Goal: Task Accomplishment & Management: Complete application form

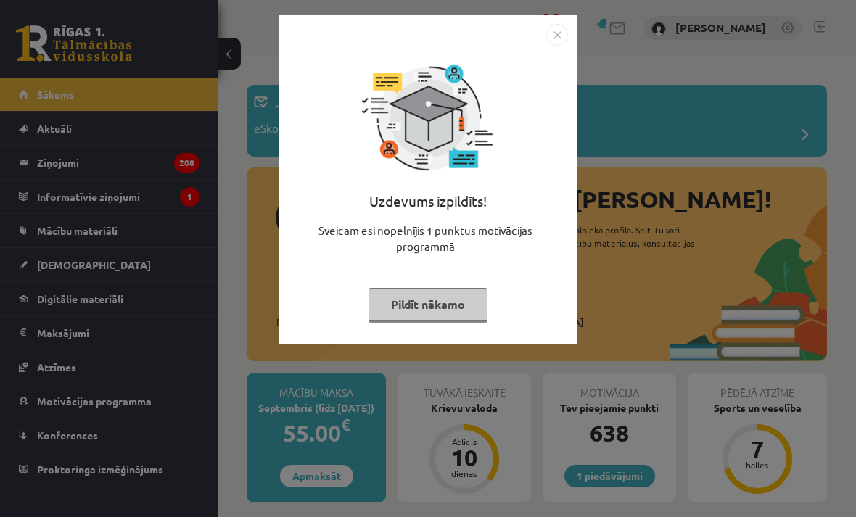
click at [469, 314] on button "Pildīt nākamo" at bounding box center [428, 304] width 119 height 33
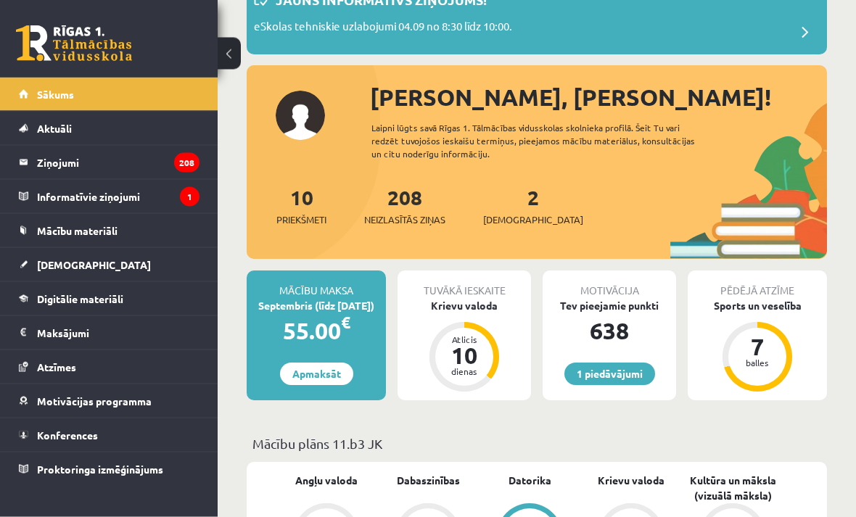
scroll to position [101, 0]
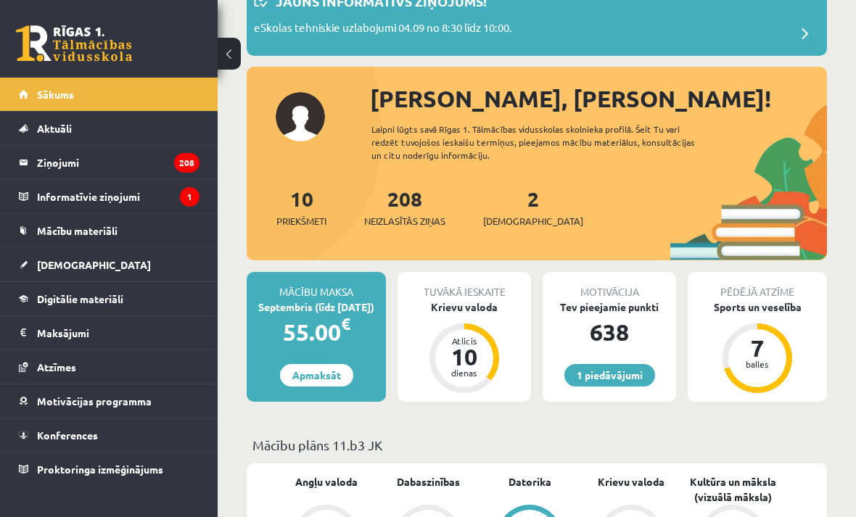
click at [505, 208] on link "2 Ieskaites" at bounding box center [533, 207] width 100 height 43
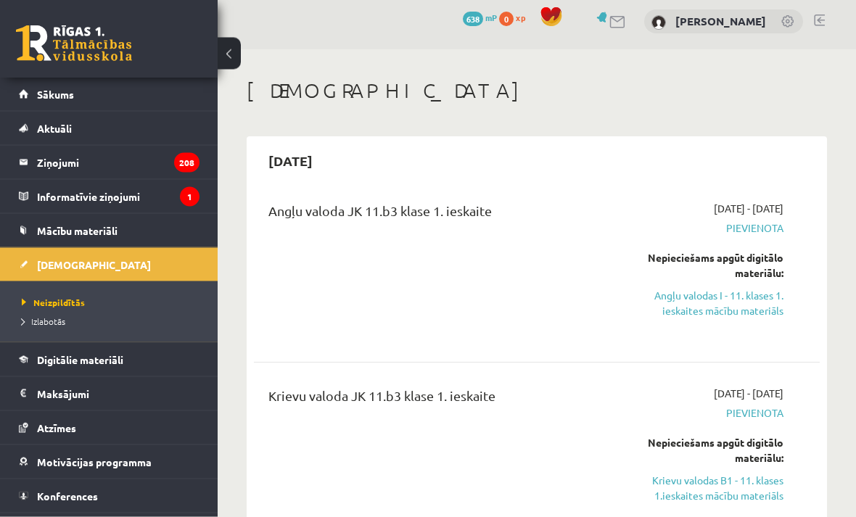
scroll to position [9, 0]
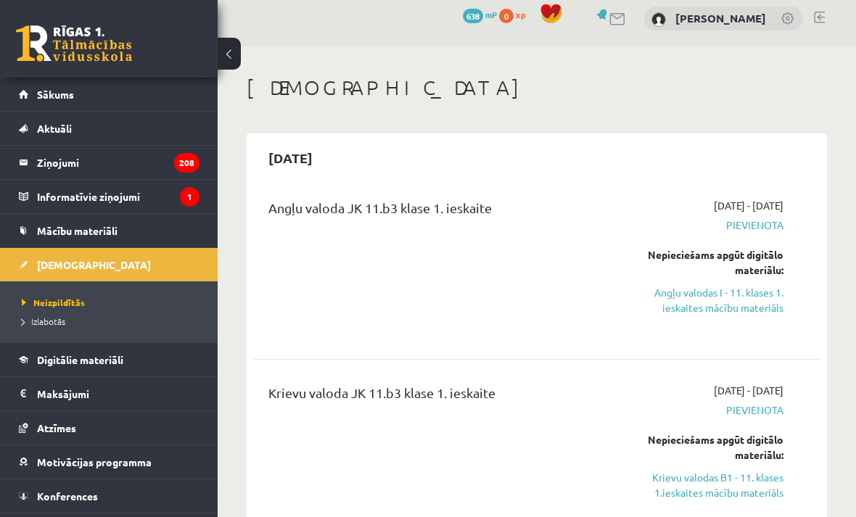
click at [762, 305] on link "Angļu valodas I - 11. klases 1. ieskaites mācību materiāls" at bounding box center [704, 300] width 157 height 30
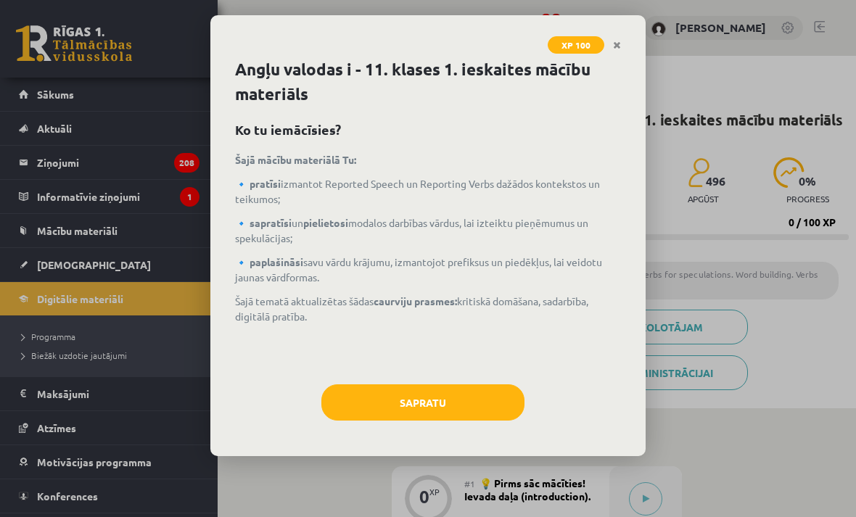
click at [499, 417] on button "Sapratu" at bounding box center [422, 403] width 203 height 36
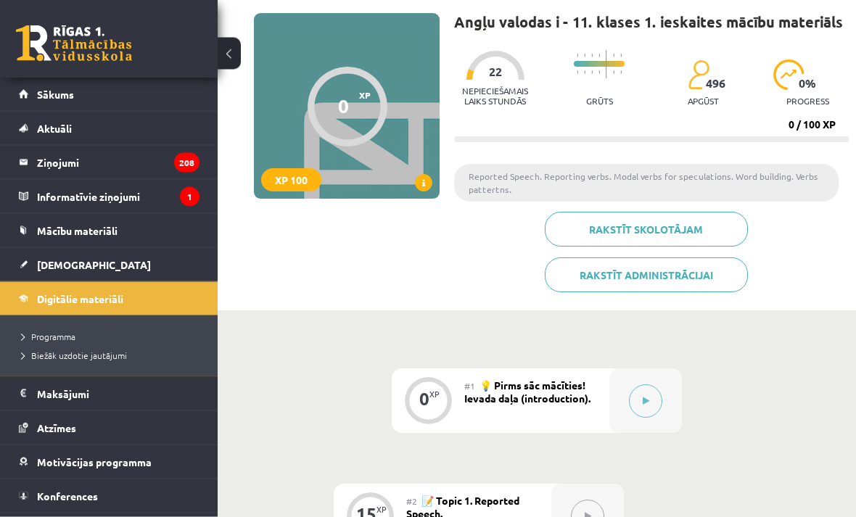
scroll to position [99, 0]
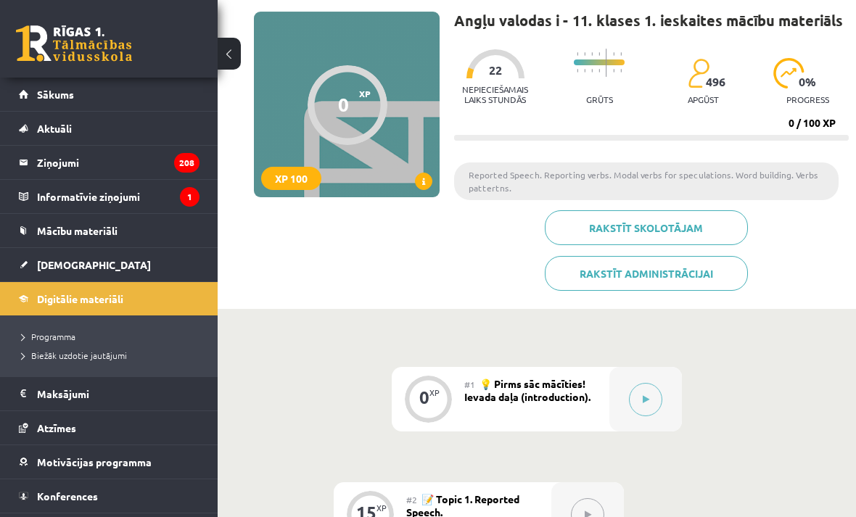
click at [643, 404] on button at bounding box center [645, 399] width 33 height 33
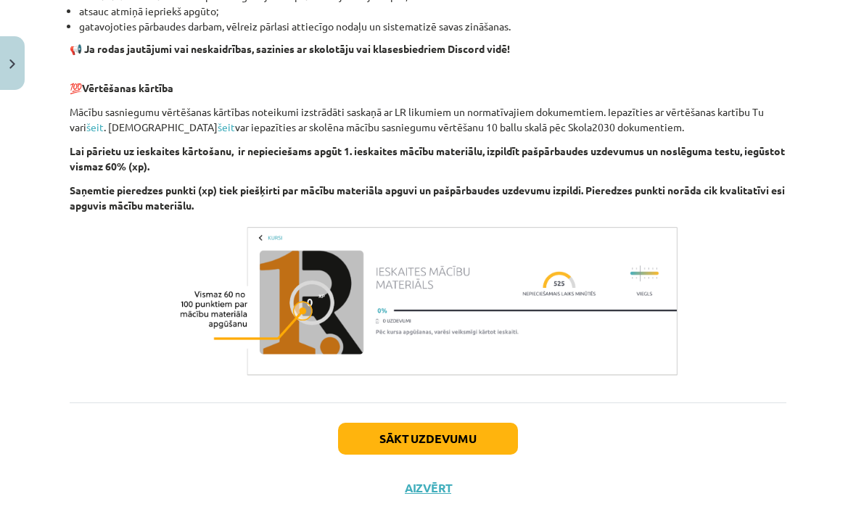
scroll to position [960, 0]
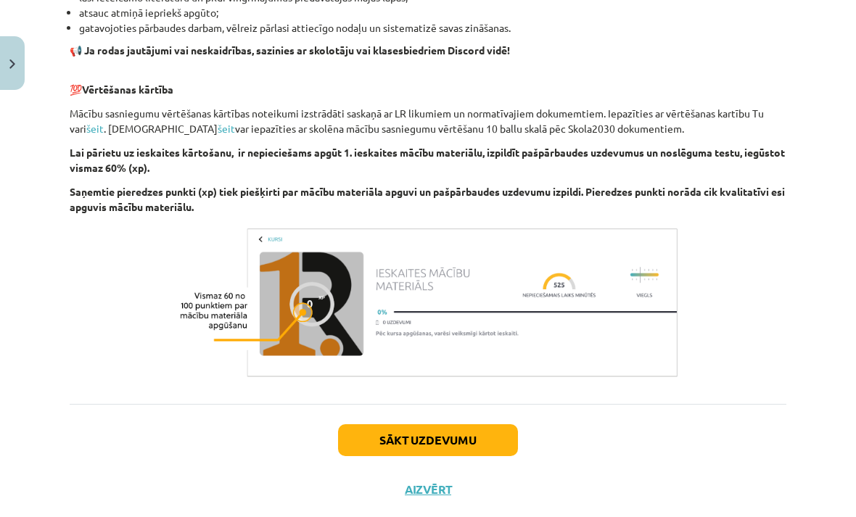
click at [503, 456] on button "Sākt uzdevumu" at bounding box center [428, 441] width 180 height 32
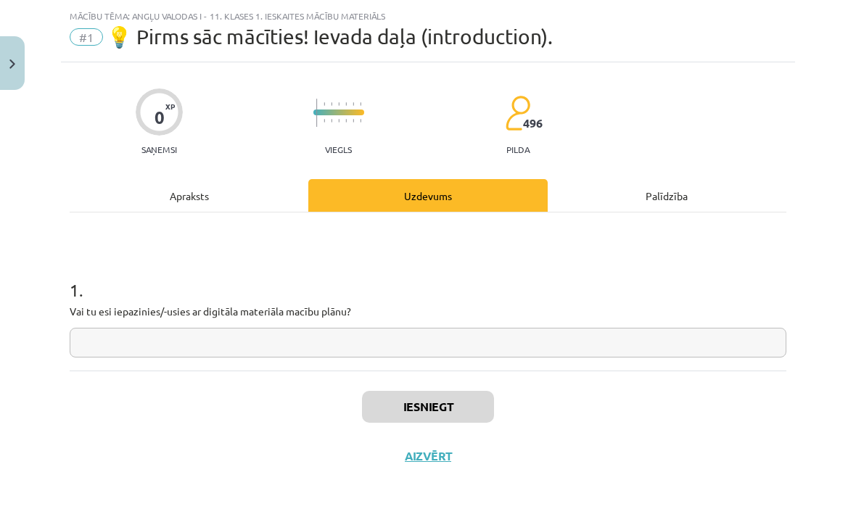
scroll to position [0, 0]
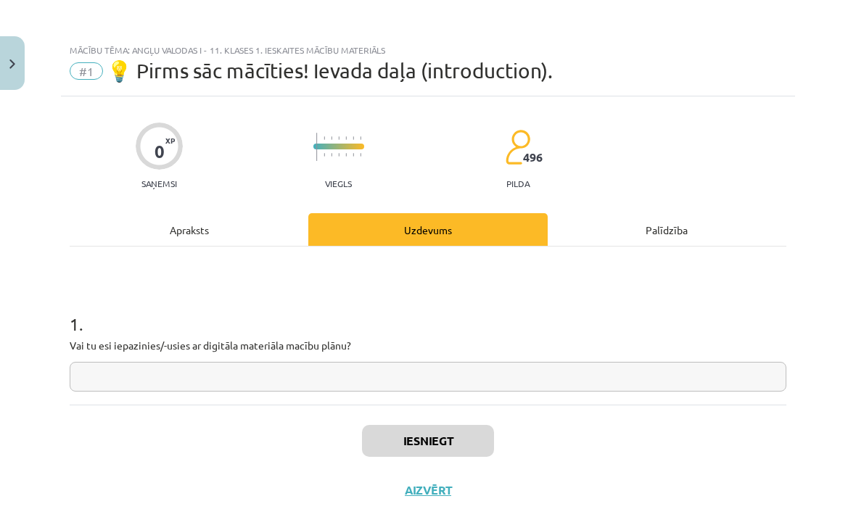
click at [121, 374] on input "text" at bounding box center [428, 377] width 717 height 30
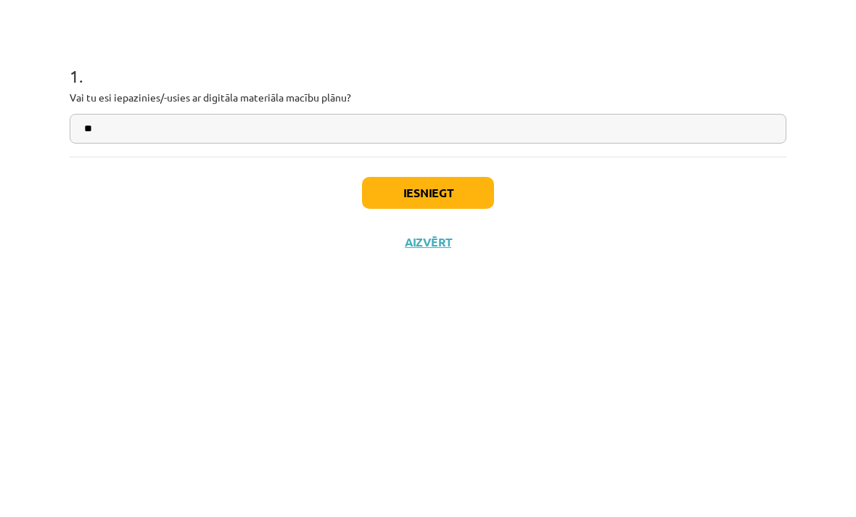
type input "**"
click at [462, 425] on button "Iesniegt" at bounding box center [428, 441] width 132 height 32
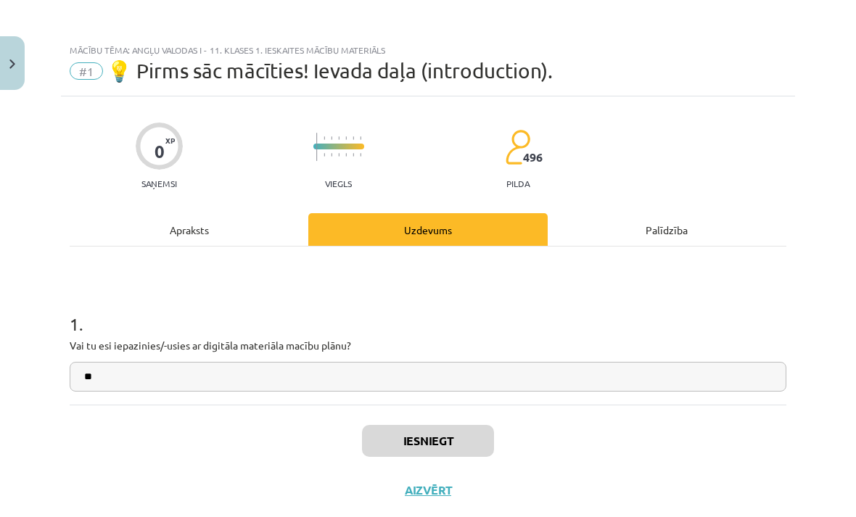
click at [485, 445] on button "Iesniegt" at bounding box center [428, 441] width 132 height 32
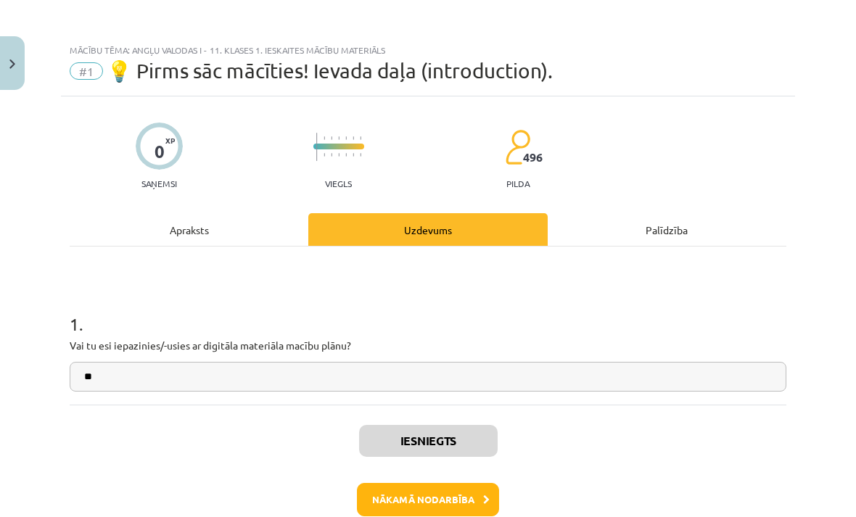
click at [456, 489] on button "Nākamā nodarbība" at bounding box center [428, 499] width 142 height 33
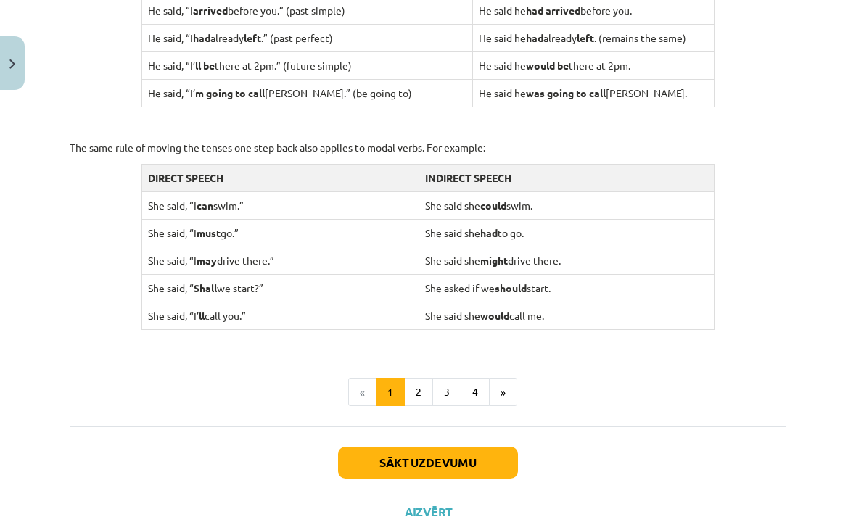
scroll to position [1388, 0]
click at [419, 379] on button "2" at bounding box center [418, 393] width 29 height 29
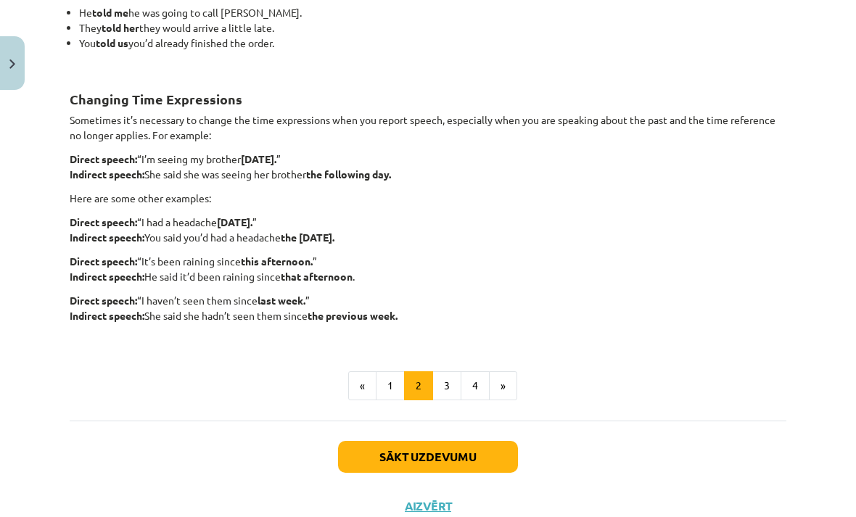
click at [446, 451] on button "Sākt uzdevumu" at bounding box center [428, 457] width 180 height 32
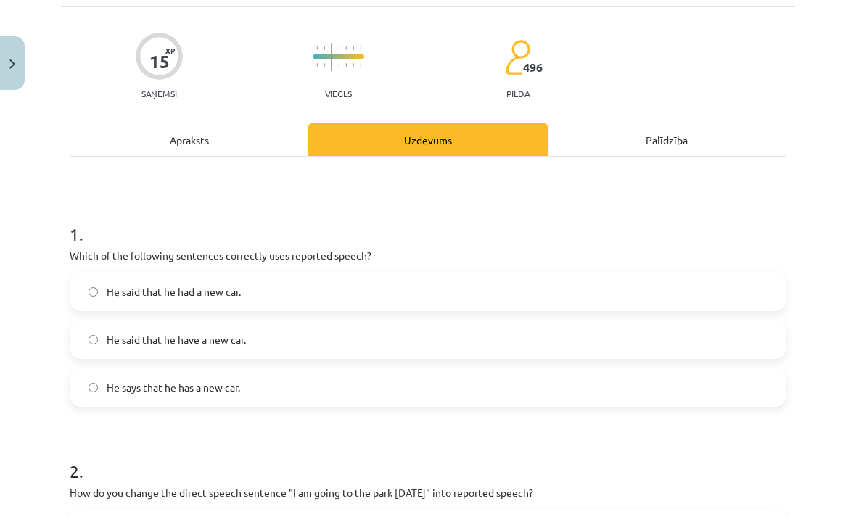
scroll to position [36, 0]
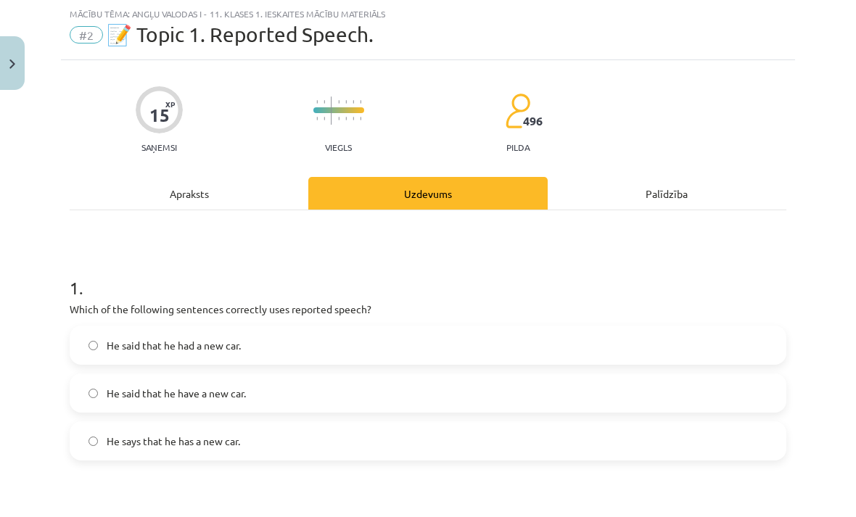
click at [437, 392] on label "He said that he have a new car." at bounding box center [428, 393] width 714 height 36
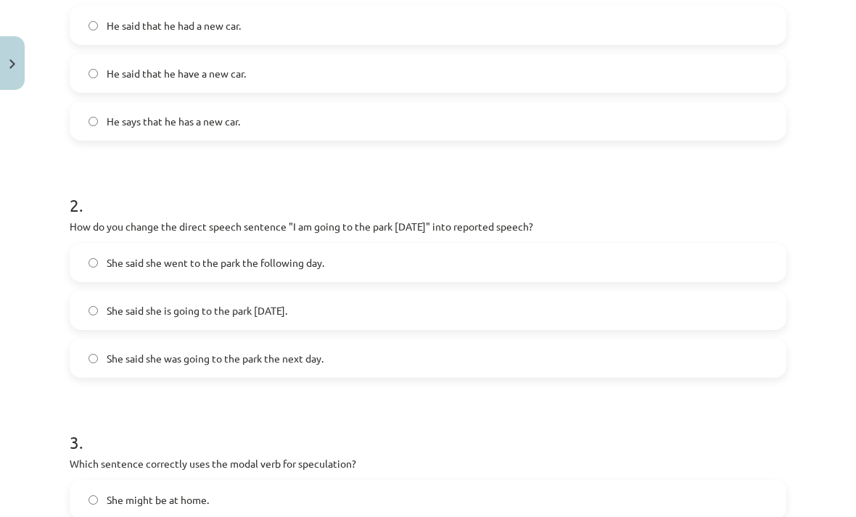
scroll to position [356, 0]
click at [99, 275] on label "She said she went to the park the following day." at bounding box center [428, 263] width 714 height 36
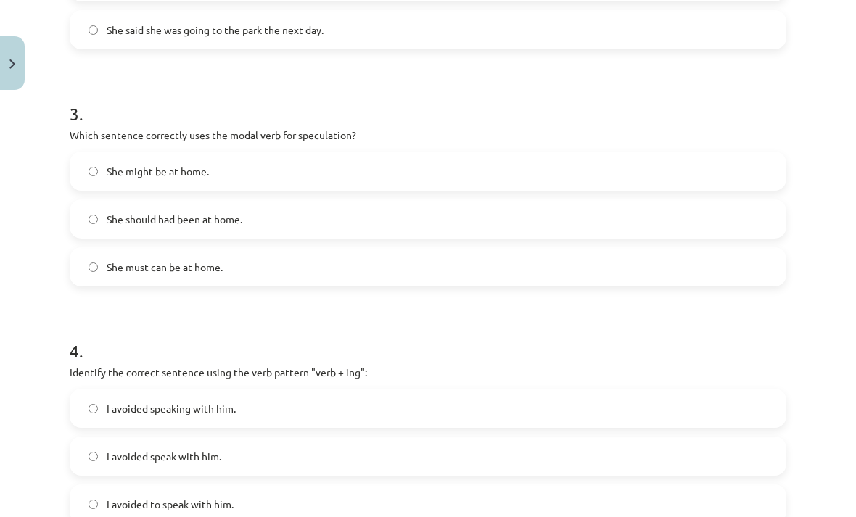
scroll to position [686, 0]
click at [734, 187] on label "She might be at home." at bounding box center [428, 170] width 714 height 36
click at [723, 236] on label "She should had been at home." at bounding box center [428, 218] width 714 height 36
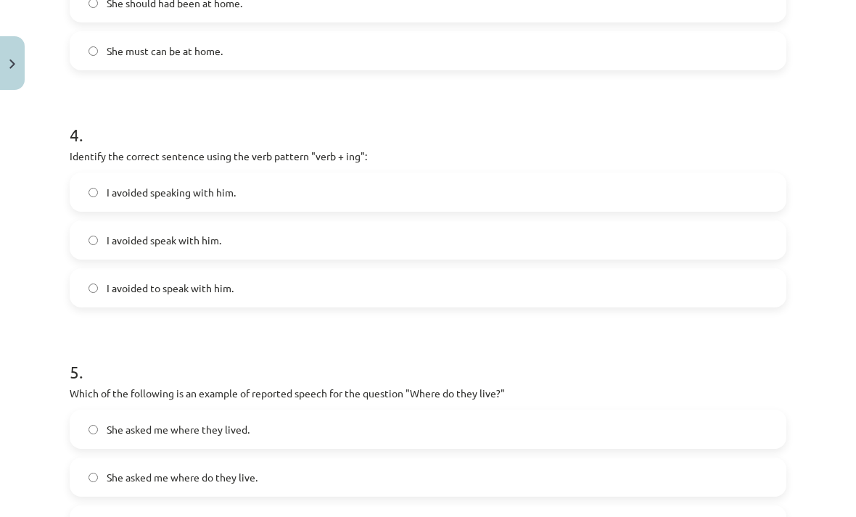
scroll to position [901, 0]
click at [743, 204] on label "I avoided speaking with him." at bounding box center [428, 192] width 714 height 36
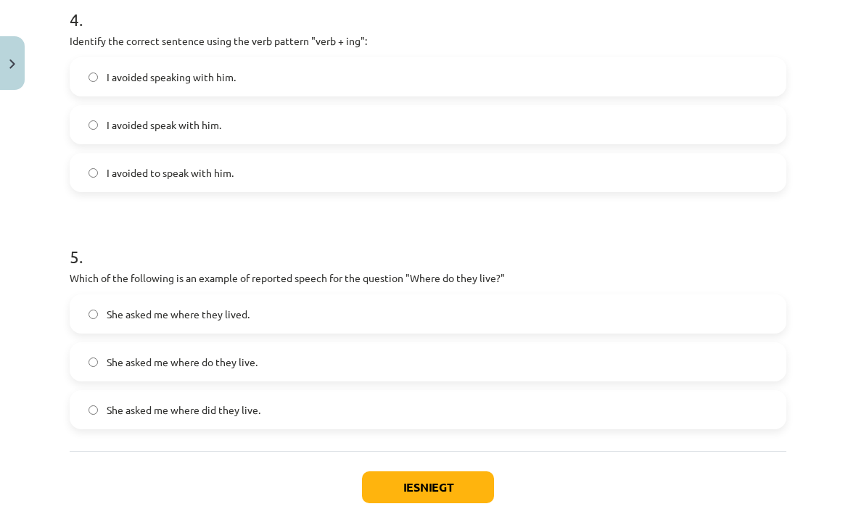
scroll to position [1036, 0]
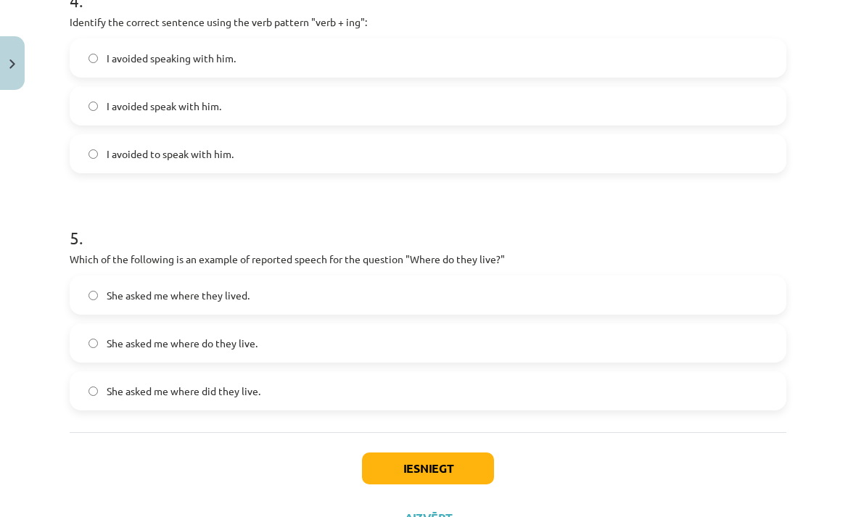
click at [150, 393] on span "She asked me where did they live." at bounding box center [184, 391] width 154 height 15
click at [105, 336] on label "She asked me where do they live." at bounding box center [428, 343] width 714 height 36
click at [480, 479] on button "Iesniegt" at bounding box center [428, 469] width 132 height 32
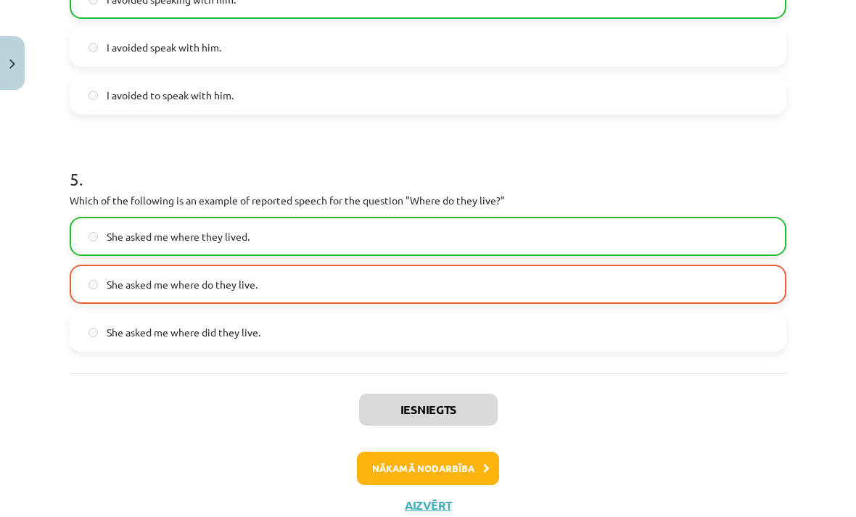
click at [487, 478] on button "Nākamā nodarbība" at bounding box center [428, 468] width 142 height 33
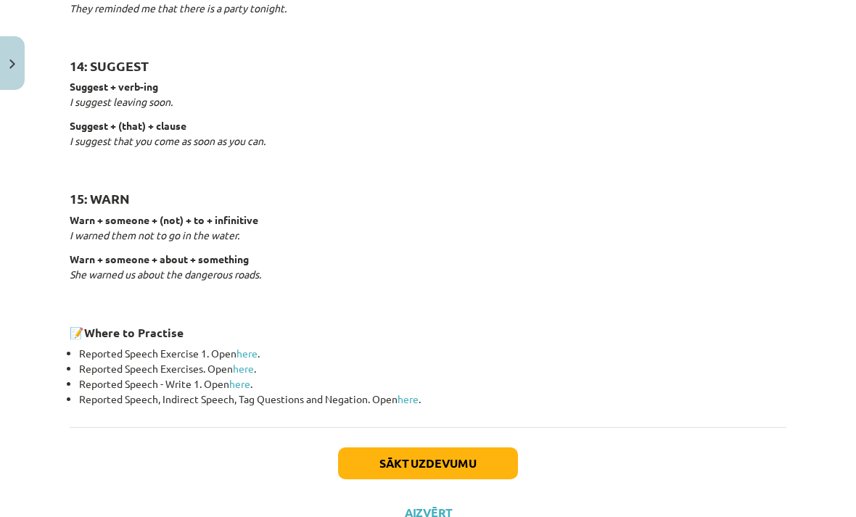
scroll to position [2228, 0]
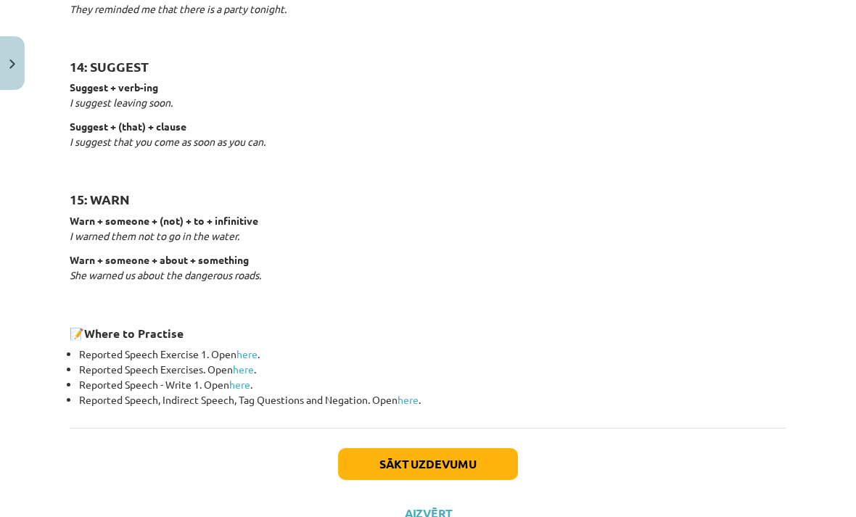
click at [414, 453] on button "Sākt uzdevumu" at bounding box center [428, 464] width 180 height 32
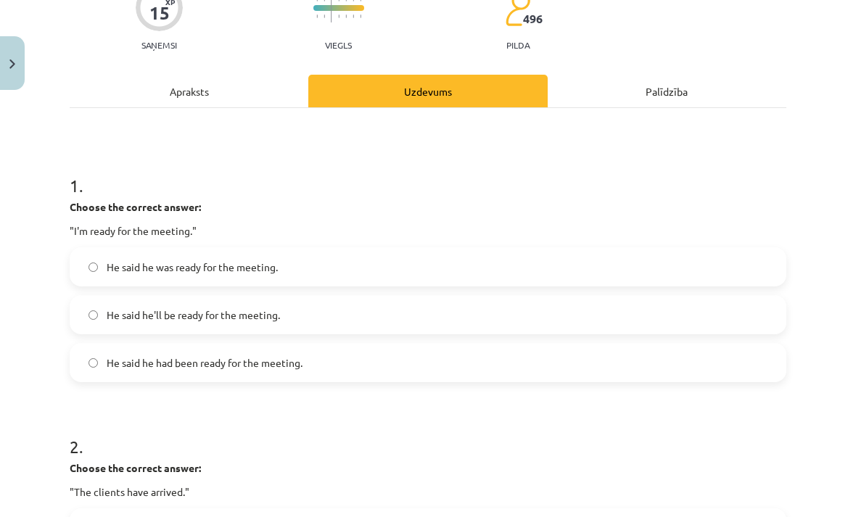
scroll to position [139, 0]
click at [86, 251] on label "He said he was ready for the meeting." at bounding box center [428, 266] width 714 height 36
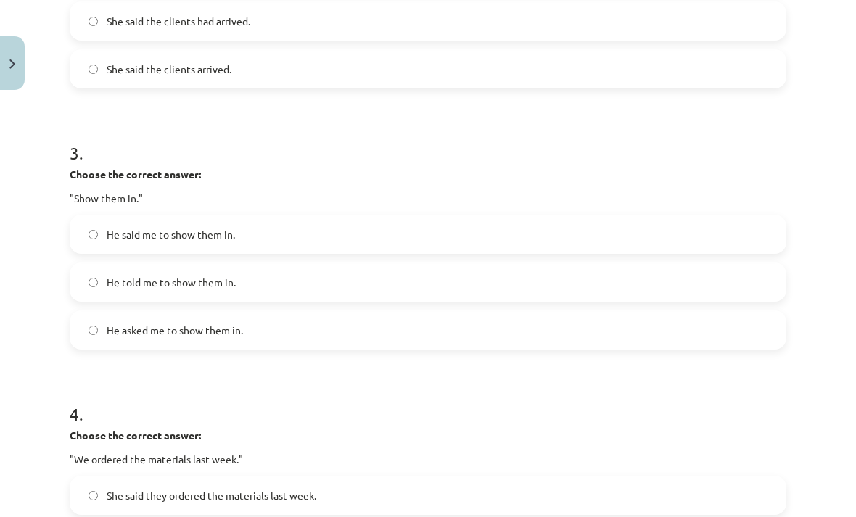
scroll to position [698, 0]
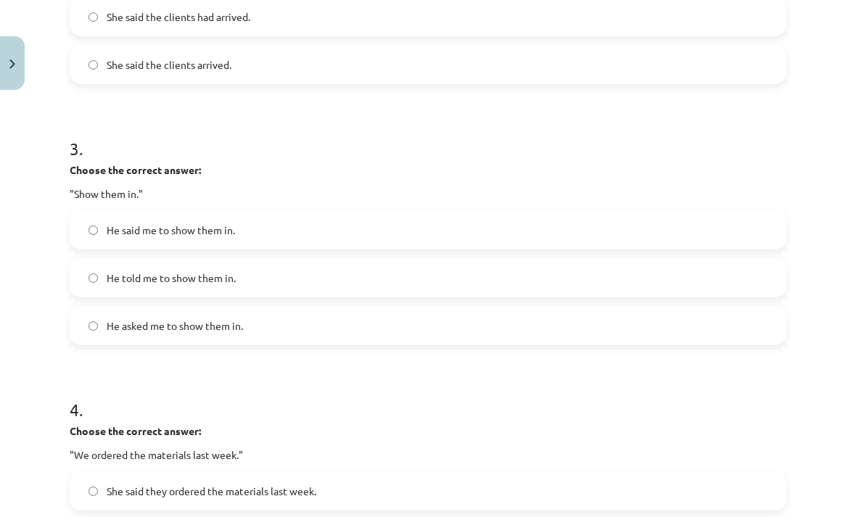
click at [108, 331] on span "He asked me to show them in." at bounding box center [175, 326] width 136 height 15
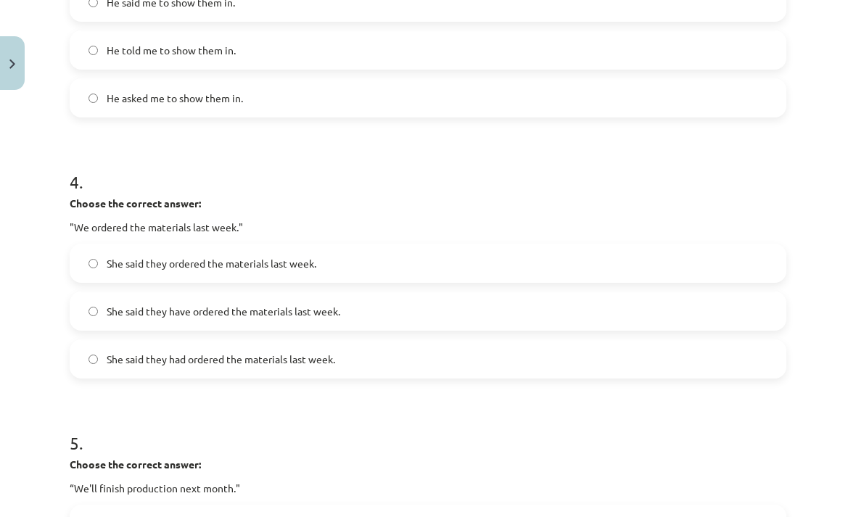
scroll to position [927, 0]
click at [106, 351] on label "She said they had ordered the materials last week." at bounding box center [428, 358] width 714 height 36
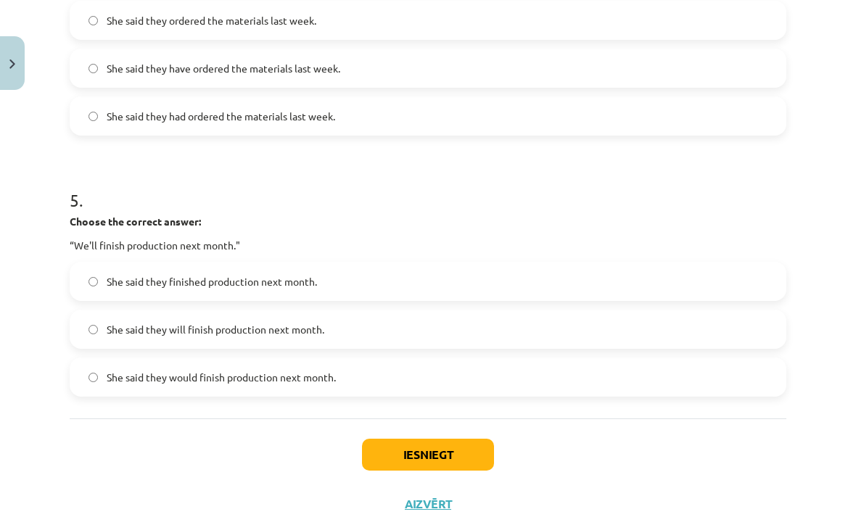
scroll to position [1168, 0]
click at [726, 337] on label "She said they will finish production next month." at bounding box center [428, 330] width 714 height 36
click at [472, 462] on button "Iesniegt" at bounding box center [428, 456] width 132 height 32
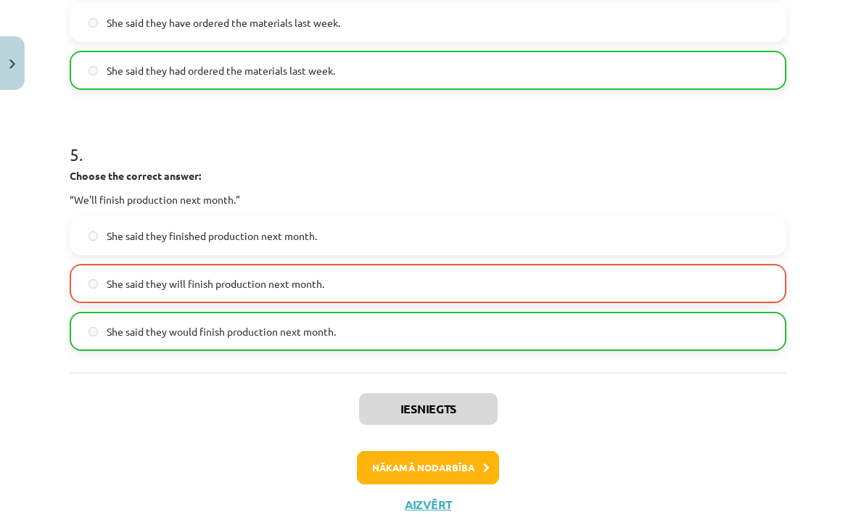
scroll to position [1214, 0]
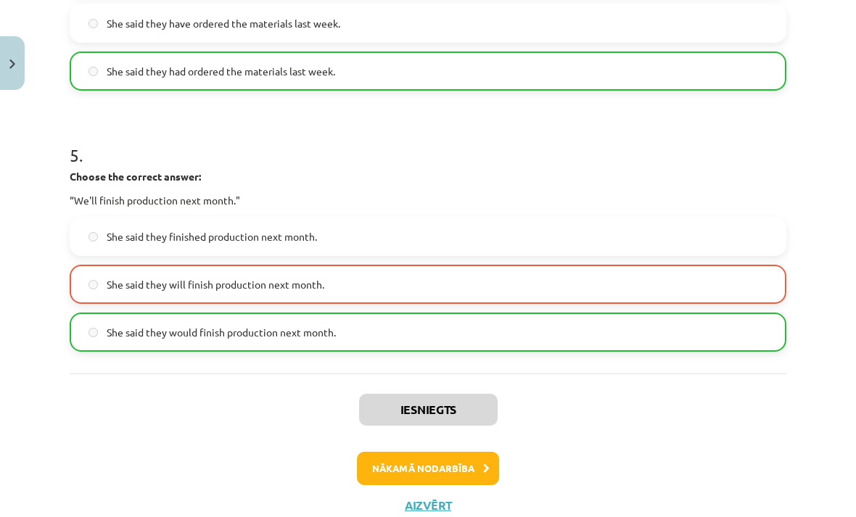
click at [480, 462] on button "Nākamā nodarbība" at bounding box center [428, 468] width 142 height 33
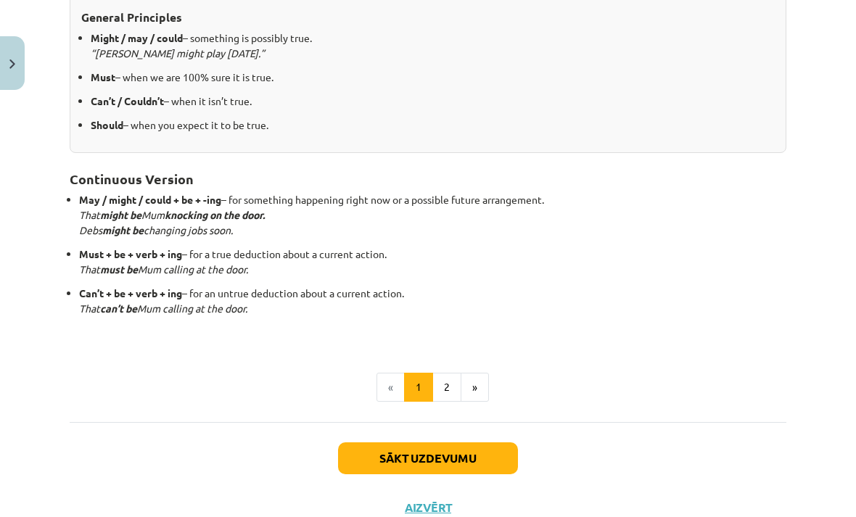
click at [486, 445] on button "Sākt uzdevumu" at bounding box center [428, 459] width 180 height 32
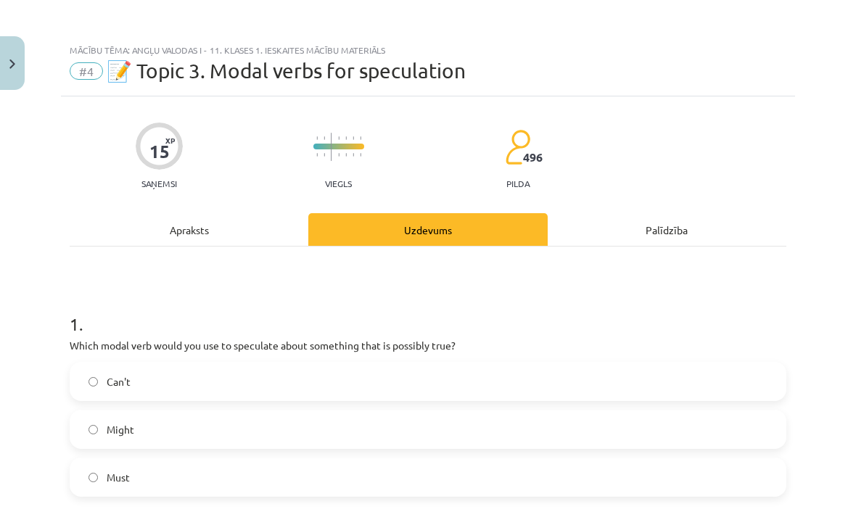
scroll to position [0, 0]
click at [22, 58] on button "Close" at bounding box center [12, 63] width 25 height 54
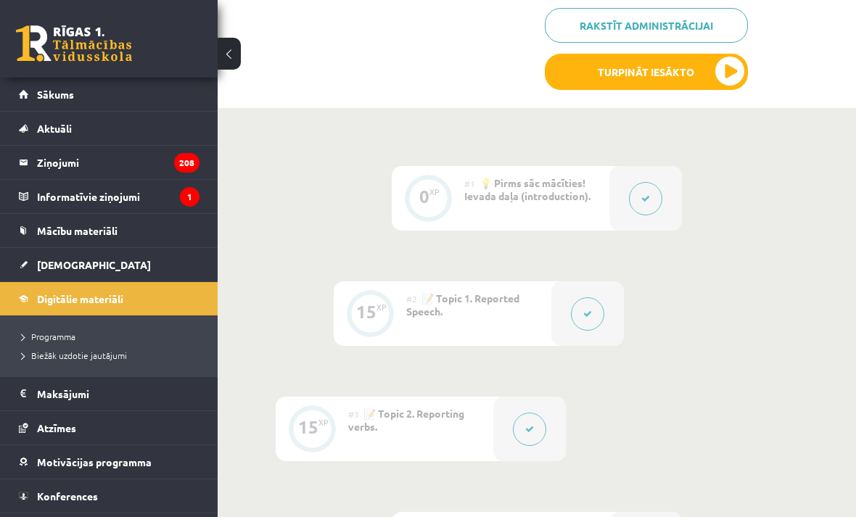
click at [210, 65] on div "0 Dāvanas 638 mP 0 xp" at bounding box center [109, 39] width 218 height 78
click at [221, 57] on button at bounding box center [229, 54] width 23 height 32
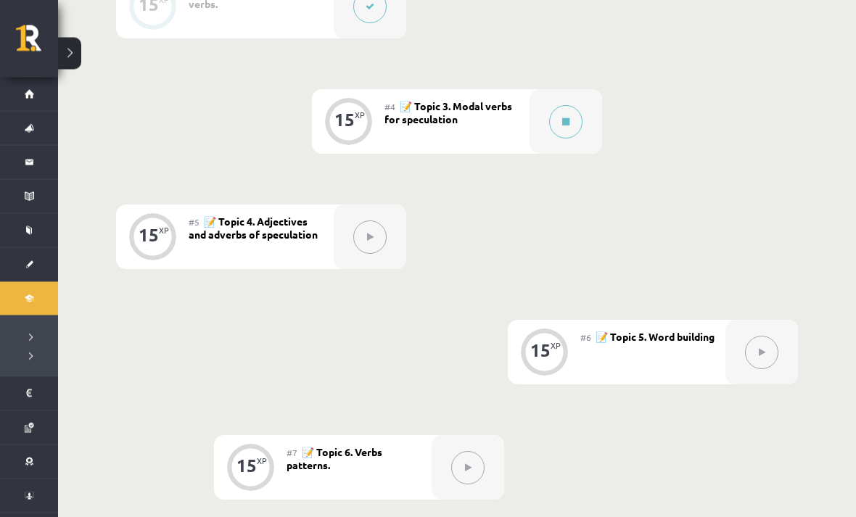
scroll to position [666, 0]
click at [546, 110] on div at bounding box center [566, 121] width 73 height 65
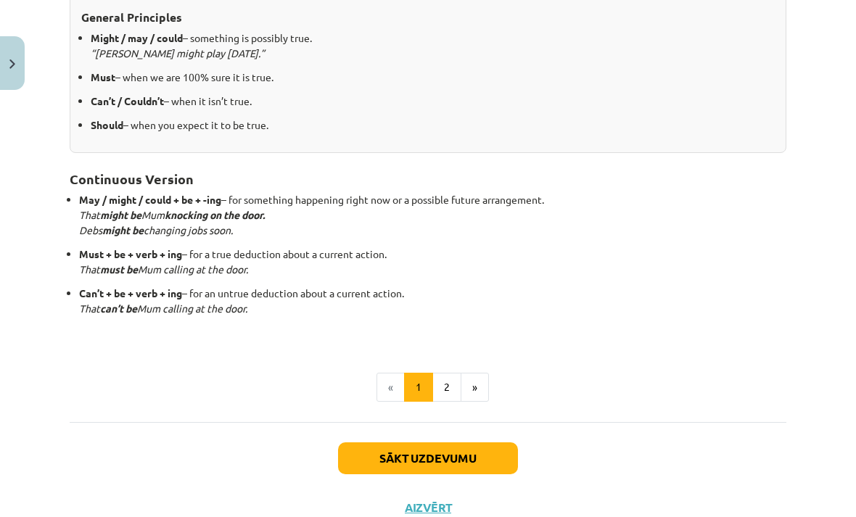
click at [428, 451] on button "Sākt uzdevumu" at bounding box center [428, 459] width 180 height 32
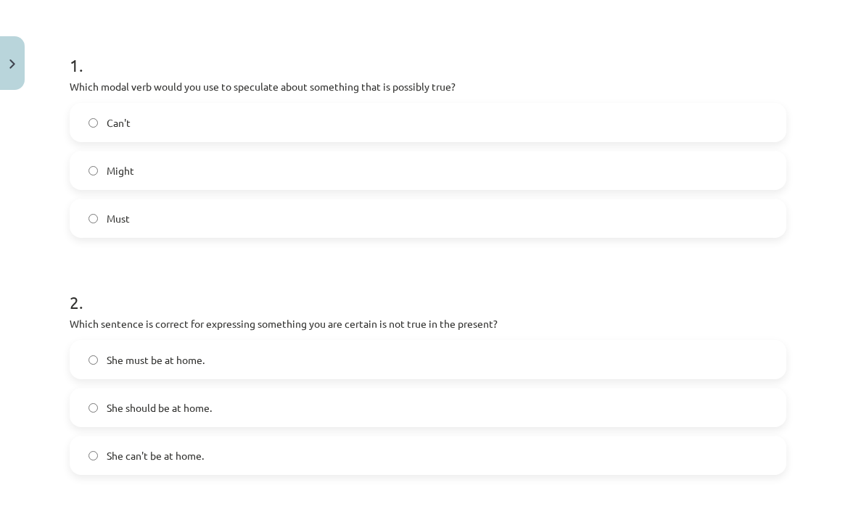
scroll to position [265, 0]
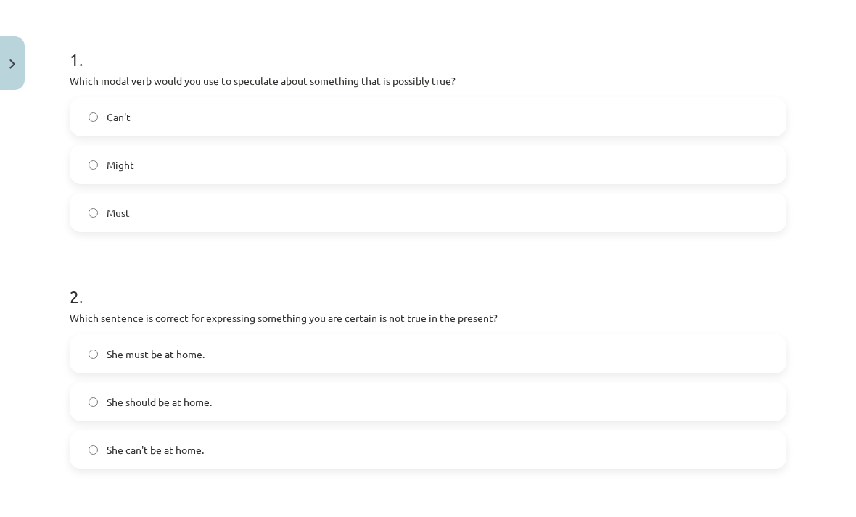
click at [105, 160] on label "Might" at bounding box center [428, 165] width 714 height 36
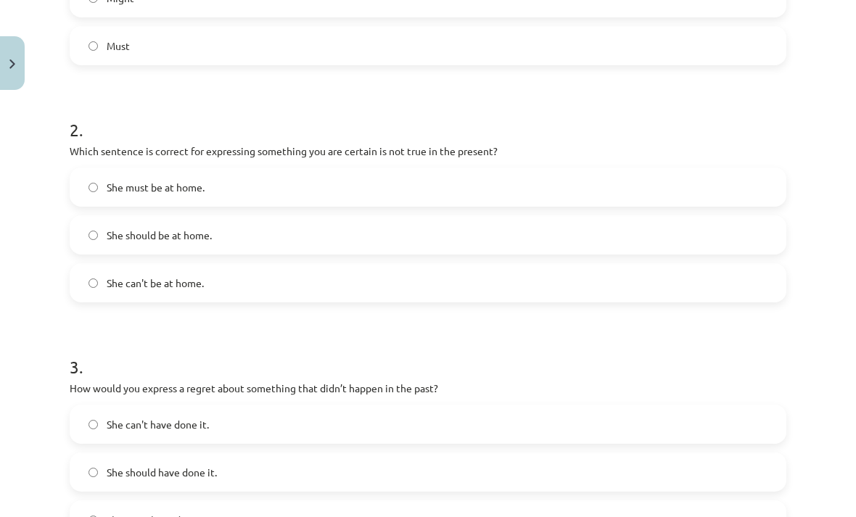
scroll to position [432, 0]
click at [106, 187] on label "She must be at home." at bounding box center [428, 187] width 714 height 36
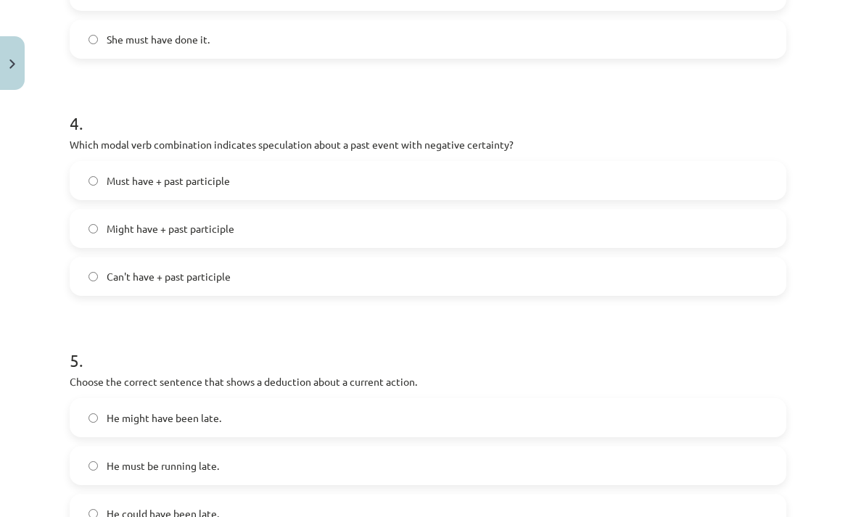
scroll to position [914, 0]
click at [96, 168] on label "Must have + past participle" at bounding box center [428, 179] width 714 height 36
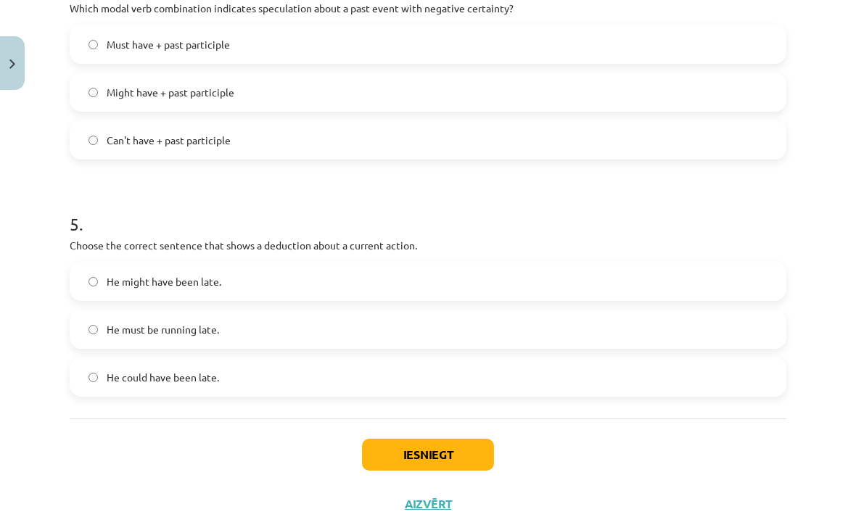
scroll to position [1049, 0]
click at [409, 458] on button "Iesniegt" at bounding box center [428, 456] width 132 height 32
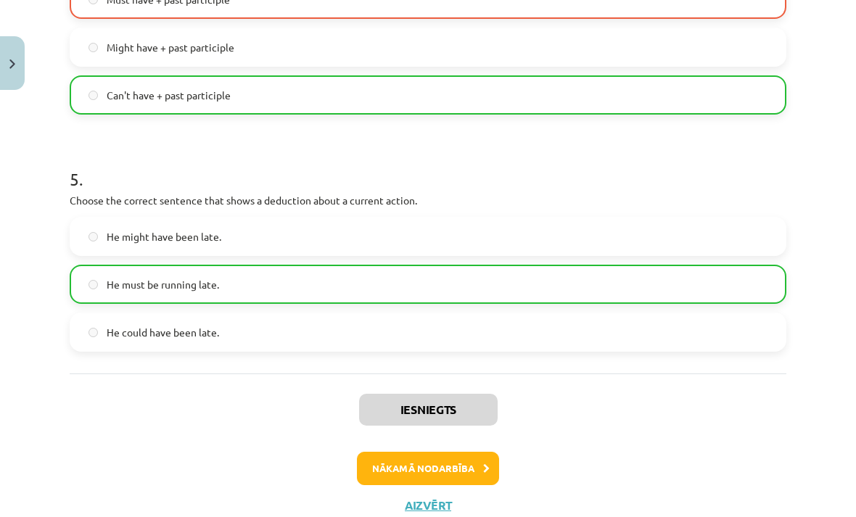
click at [451, 468] on button "Nākamā nodarbība" at bounding box center [428, 468] width 142 height 33
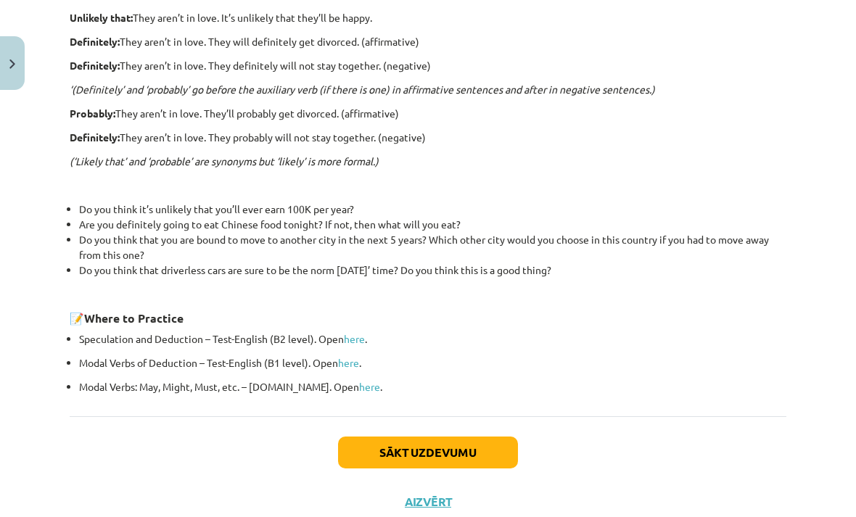
click at [24, 63] on button "Close" at bounding box center [12, 63] width 25 height 54
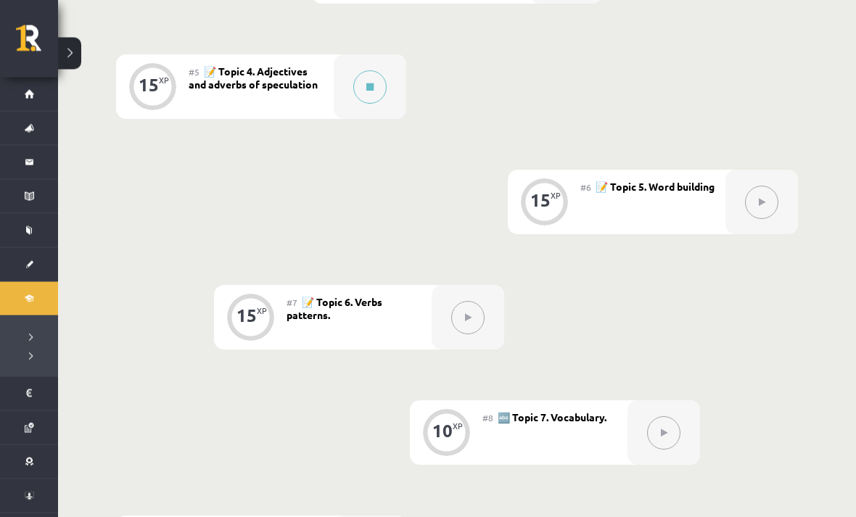
scroll to position [811, 0]
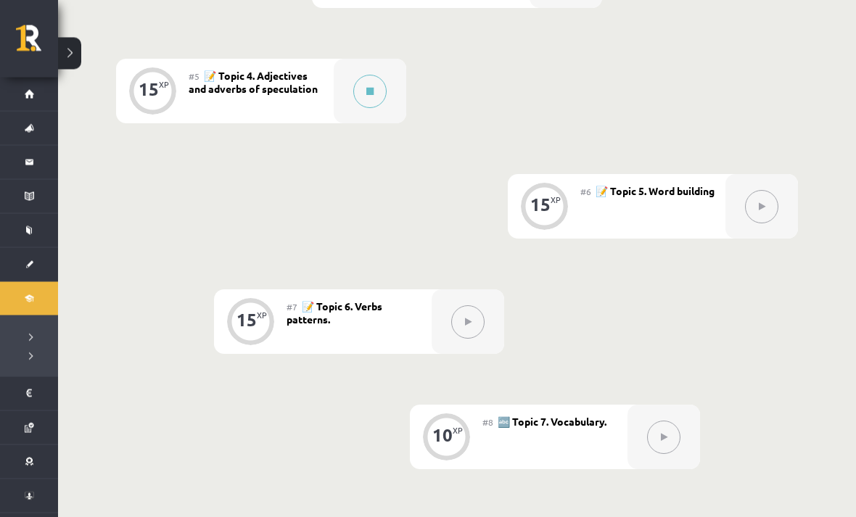
click at [258, 108] on div "#5 📝 Topic 4. Adjectives and adverbs of speculation" at bounding box center [261, 92] width 145 height 65
click at [347, 89] on div at bounding box center [370, 92] width 73 height 65
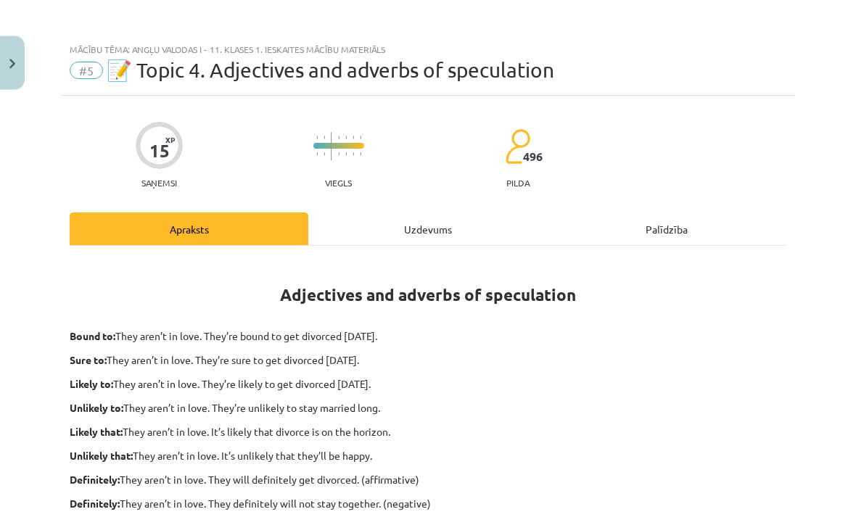
scroll to position [812, 0]
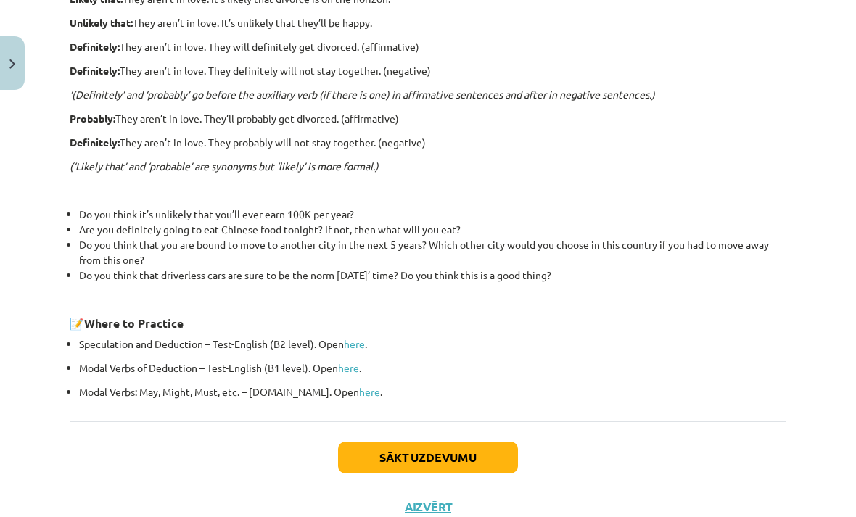
click at [478, 452] on button "Sākt uzdevumu" at bounding box center [428, 458] width 180 height 32
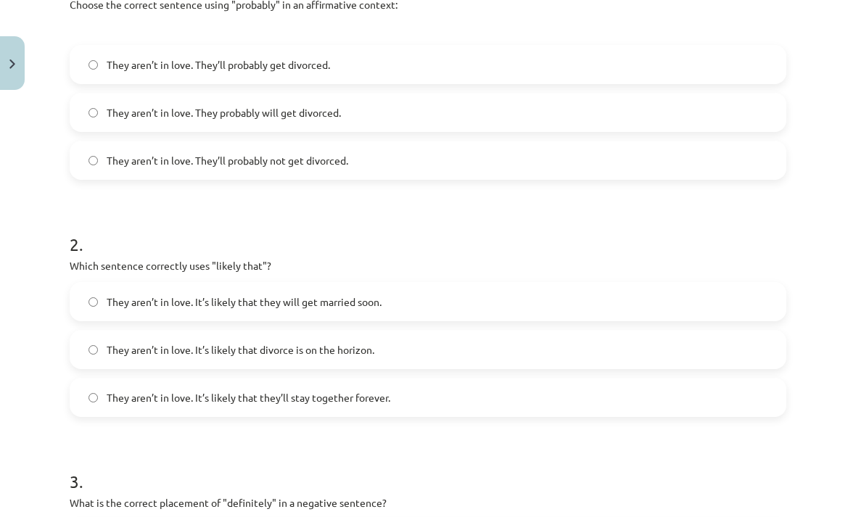
scroll to position [339, 0]
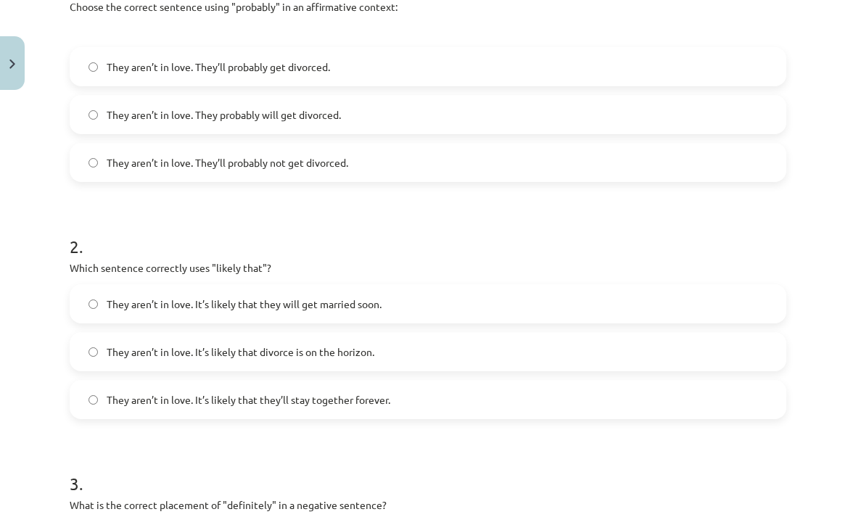
click at [107, 68] on span "They aren’t in love. They’ll probably get divorced." at bounding box center [219, 67] width 224 height 15
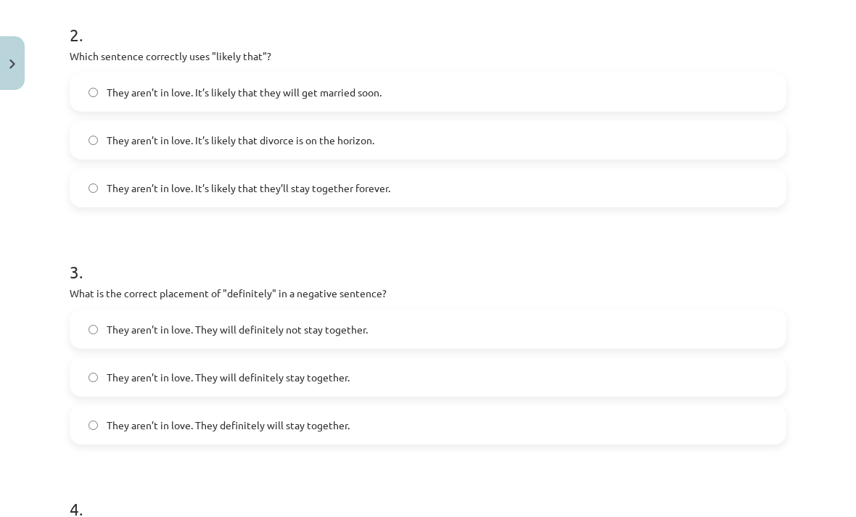
scroll to position [551, 0]
click at [104, 133] on label "They aren’t in love. It’s likely that divorce is on the horizon." at bounding box center [428, 140] width 714 height 36
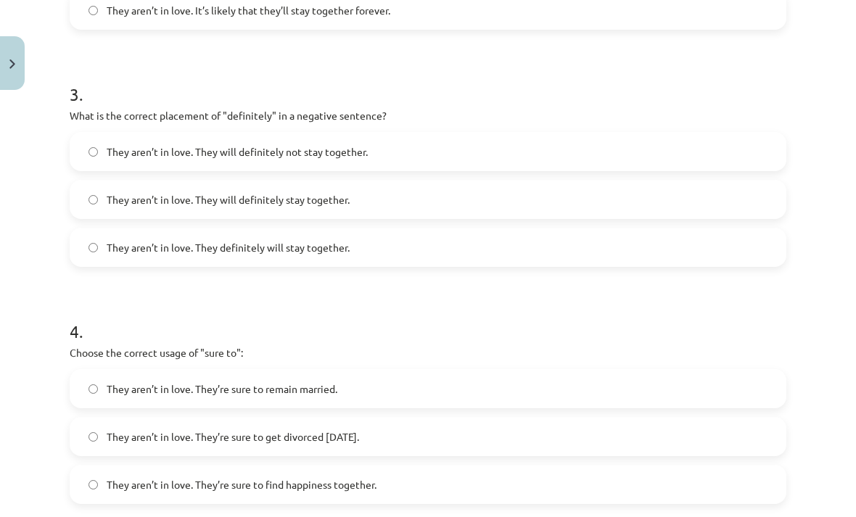
scroll to position [729, 0]
click at [107, 146] on span "They aren’t in love. They will definitely not stay together." at bounding box center [237, 151] width 261 height 15
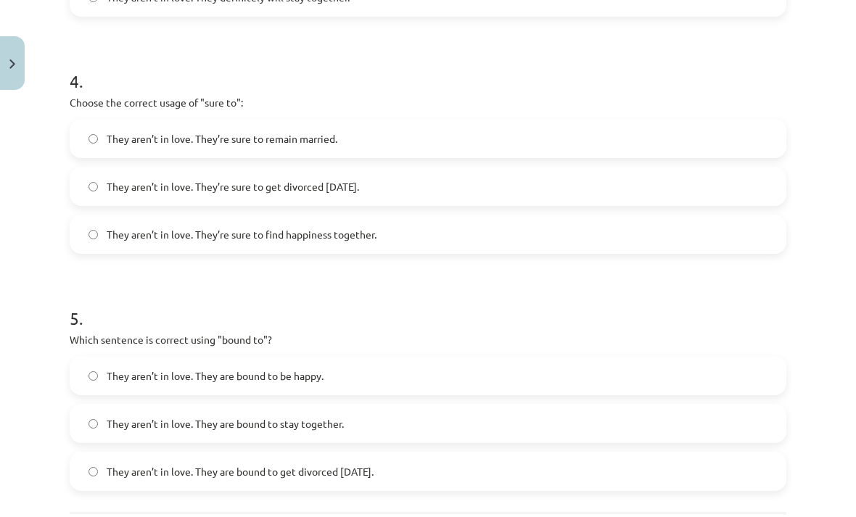
scroll to position [982, 0]
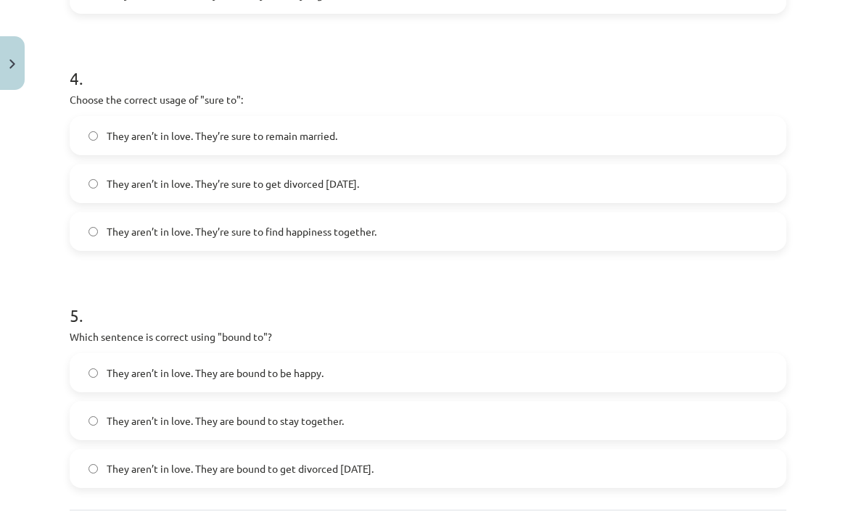
click at [102, 171] on label "They aren’t in love. They’re sure to get divorced within six months." at bounding box center [428, 183] width 714 height 36
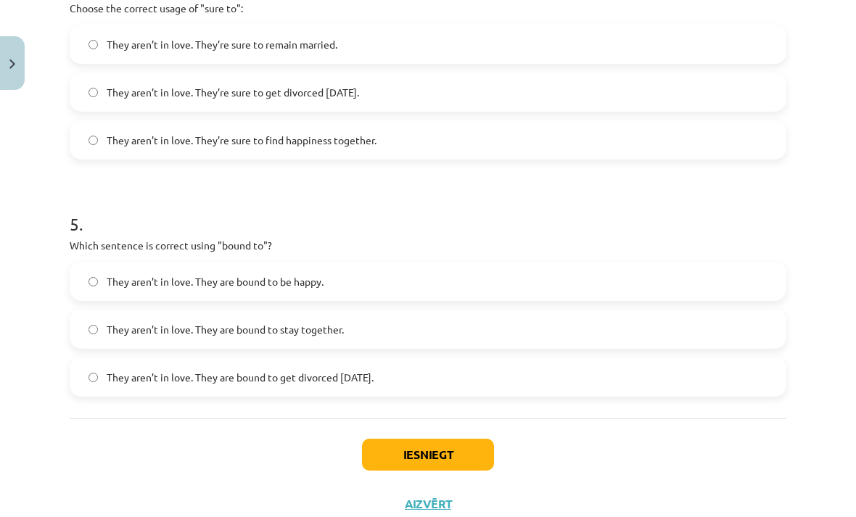
scroll to position [1073, 0]
click at [460, 456] on button "Iesniegt" at bounding box center [428, 456] width 132 height 32
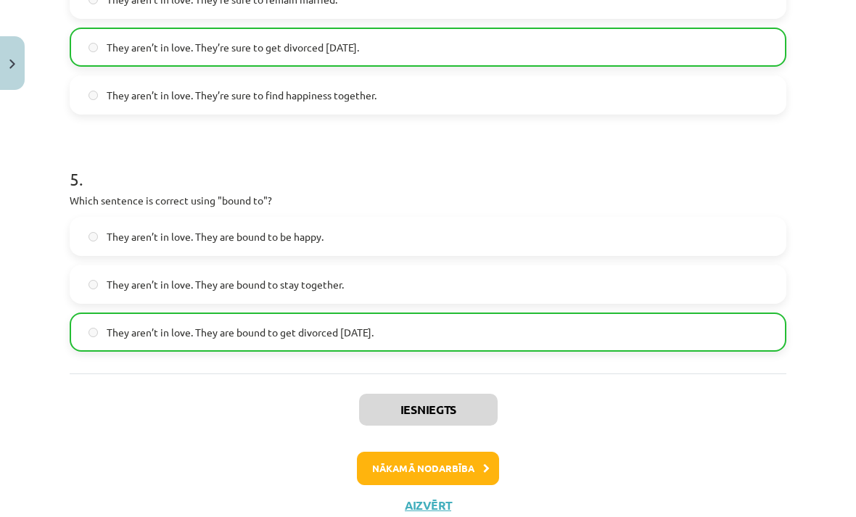
click at [432, 471] on button "Nākamā nodarbība" at bounding box center [428, 468] width 142 height 33
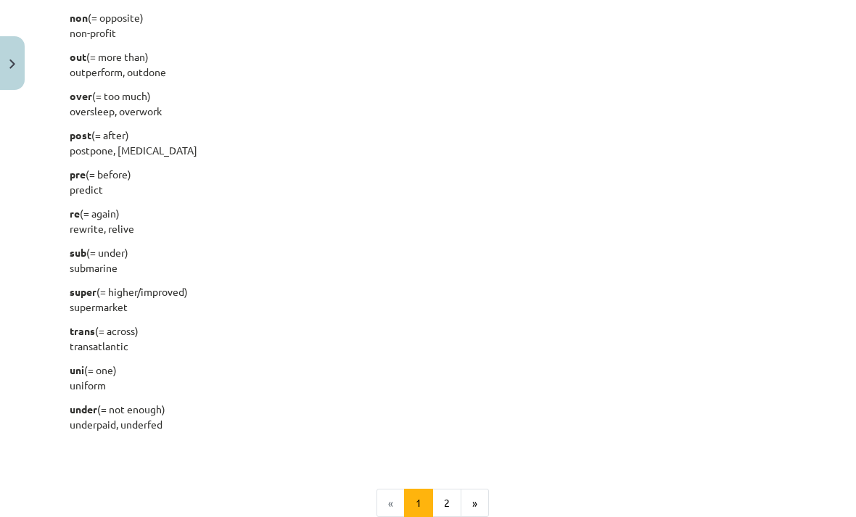
scroll to position [1692, 0]
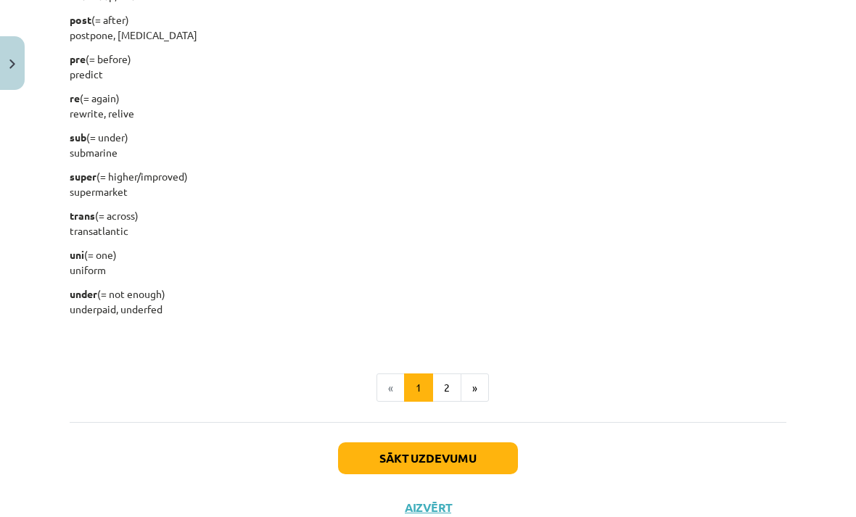
click at [464, 453] on button "Sākt uzdevumu" at bounding box center [428, 459] width 180 height 32
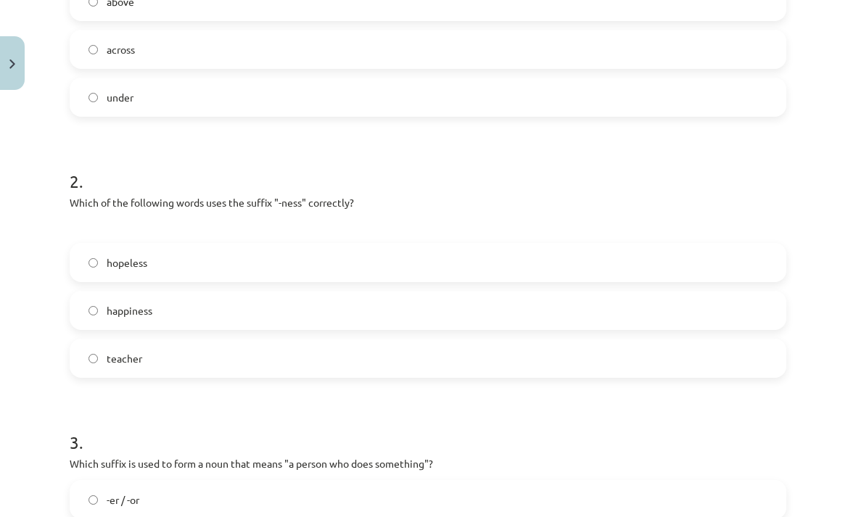
scroll to position [381, 0]
click at [102, 306] on label "happiness" at bounding box center [428, 310] width 714 height 36
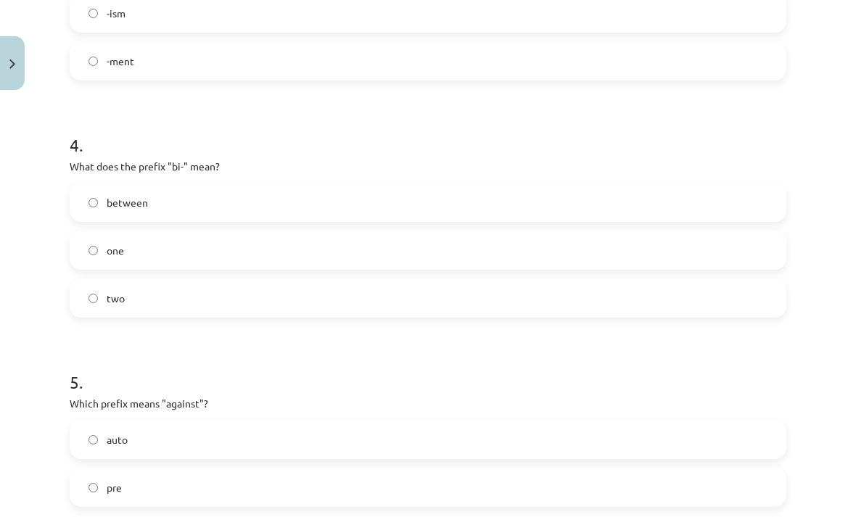
scroll to position [919, 0]
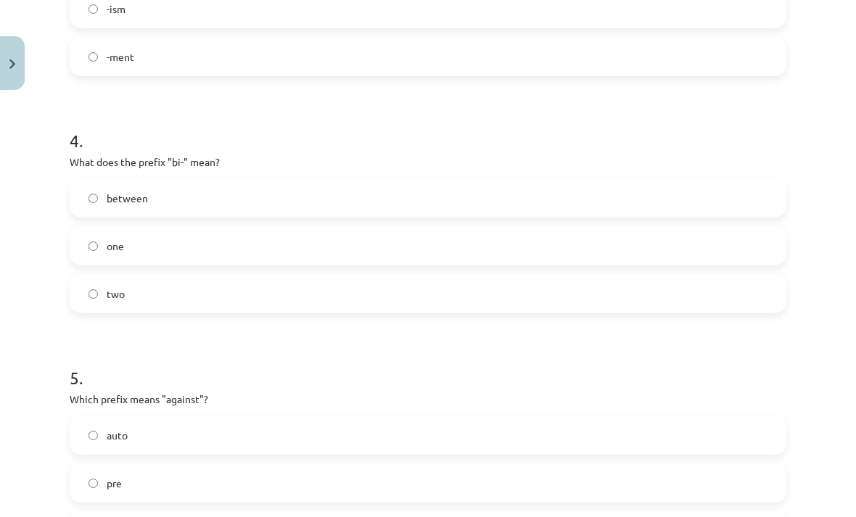
click at [89, 201] on label "between" at bounding box center [428, 198] width 714 height 36
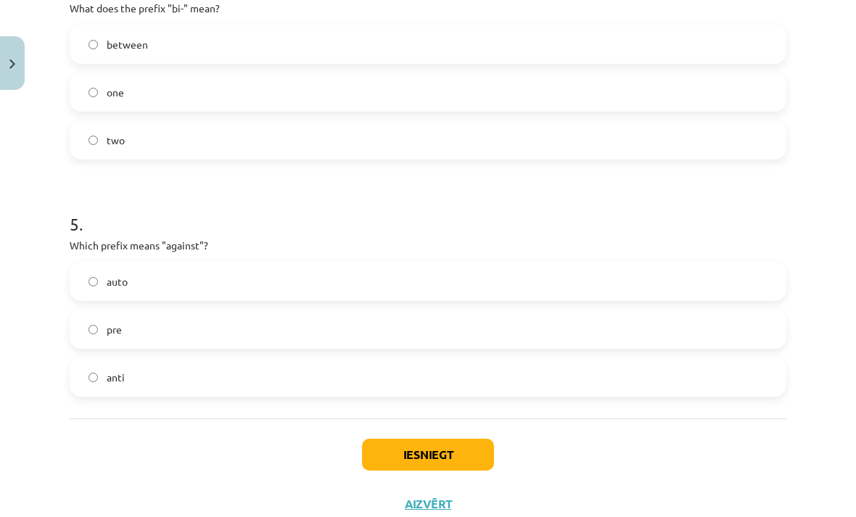
scroll to position [1073, 0]
click at [612, 382] on label "anti" at bounding box center [428, 378] width 714 height 36
click at [431, 441] on button "Iesniegt" at bounding box center [428, 456] width 132 height 32
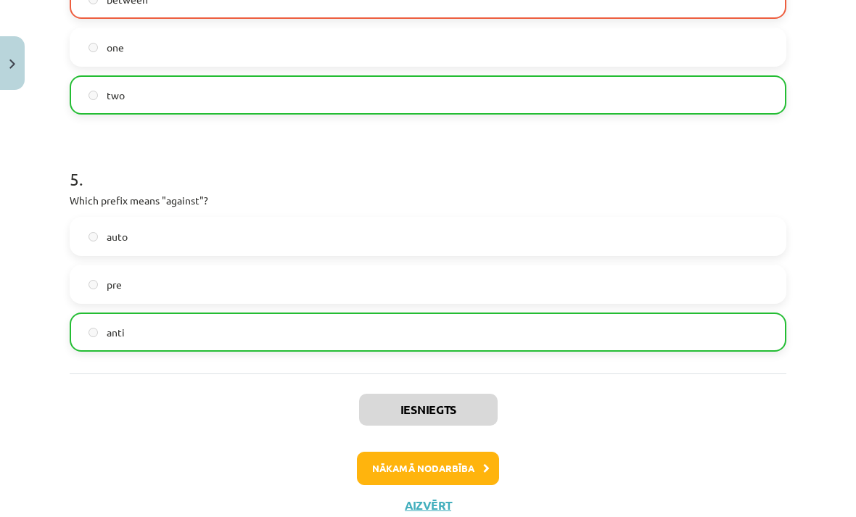
click at [477, 473] on button "Nākamā nodarbība" at bounding box center [428, 468] width 142 height 33
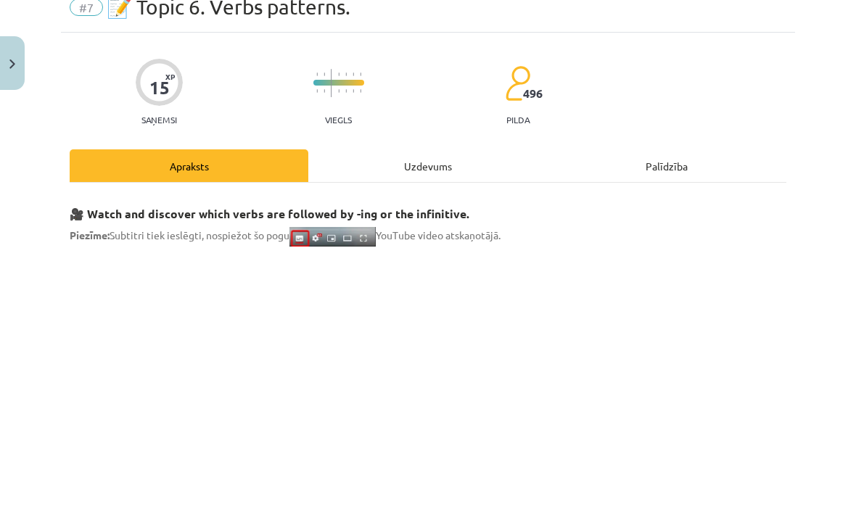
scroll to position [36, 0]
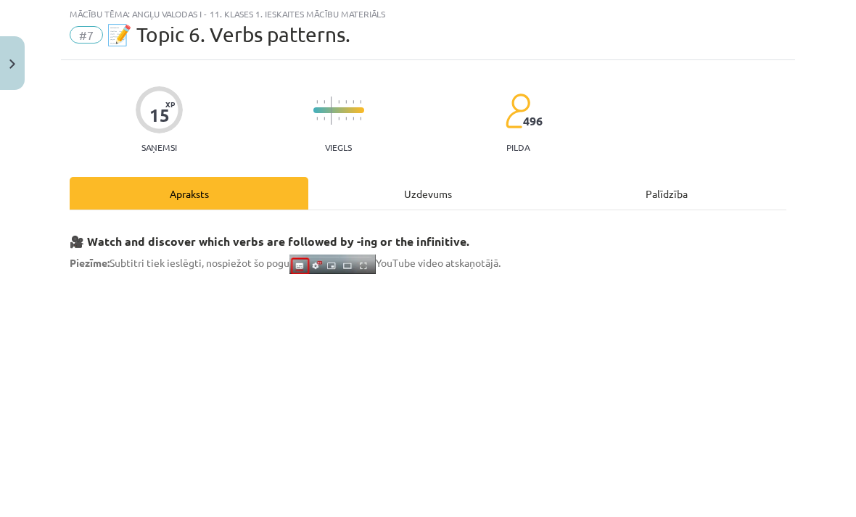
click at [13, 61] on img "Close" at bounding box center [12, 64] width 6 height 9
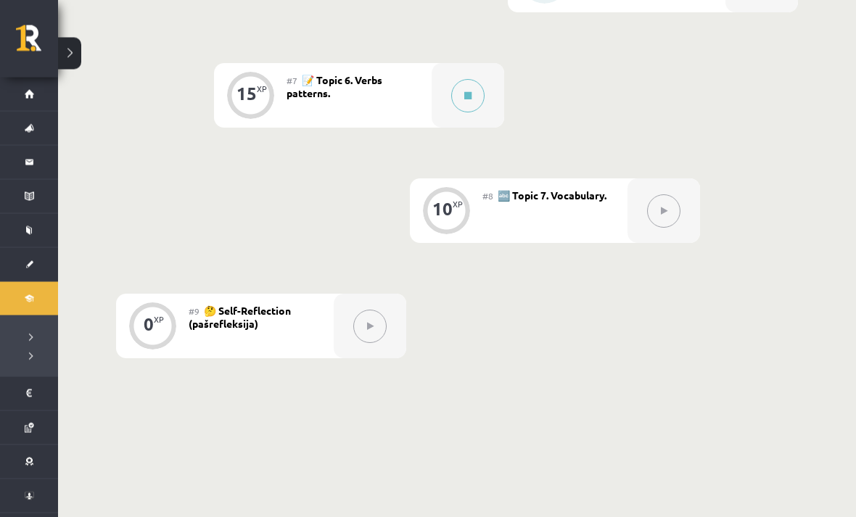
scroll to position [1014, 0]
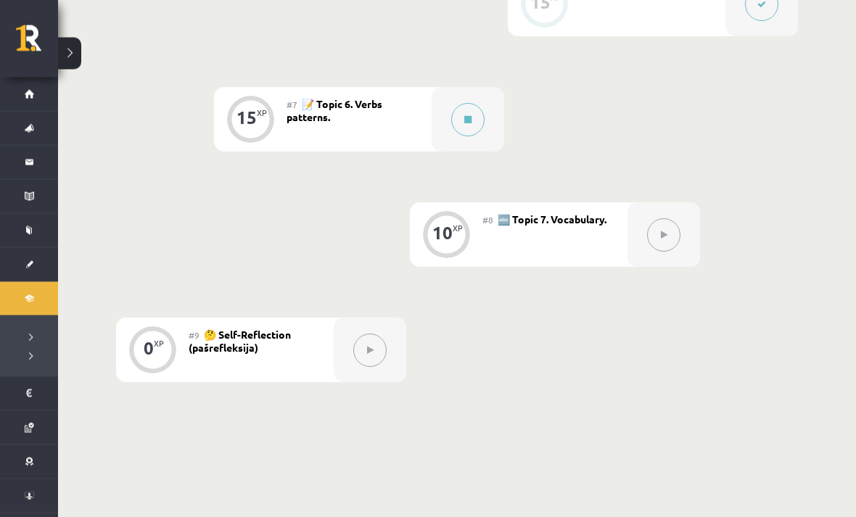
click at [460, 112] on button at bounding box center [467, 120] width 33 height 33
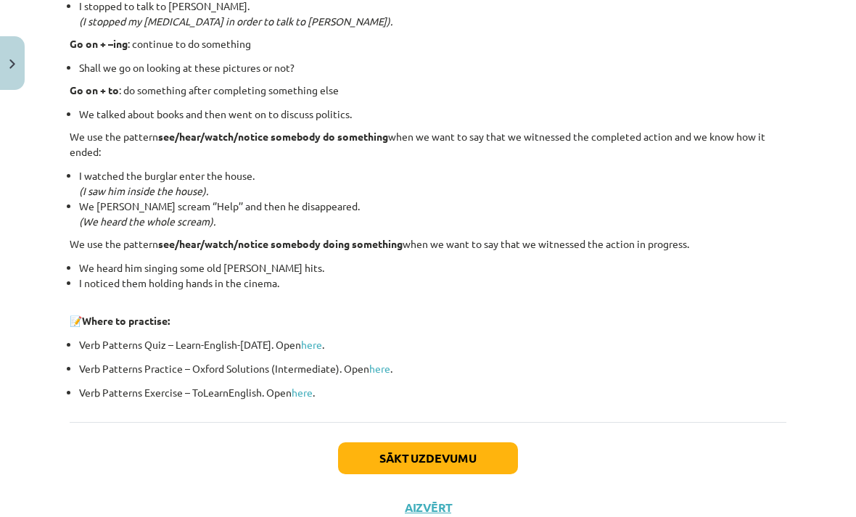
click at [492, 448] on button "Sākt uzdevumu" at bounding box center [428, 459] width 180 height 32
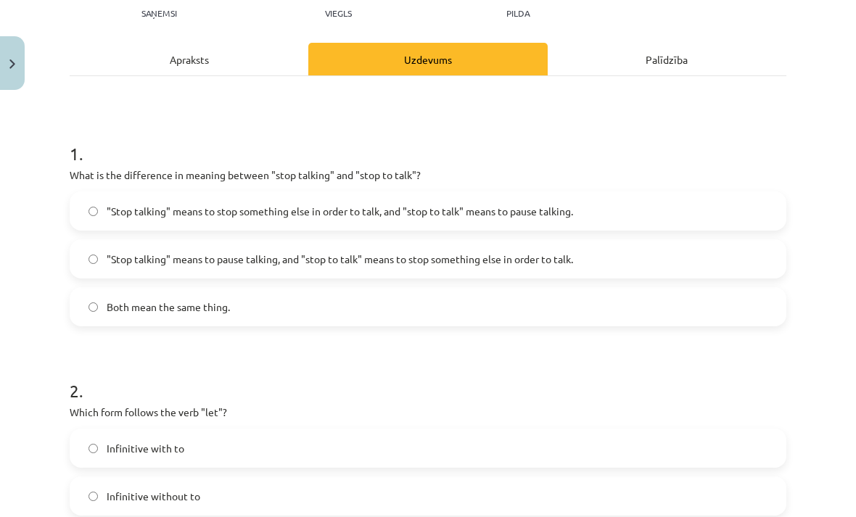
scroll to position [155, 0]
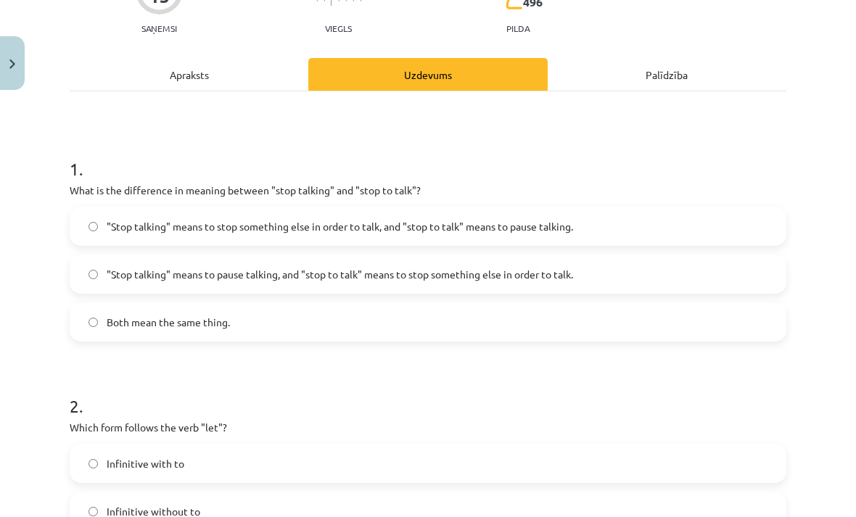
click at [707, 272] on label ""Stop talking" means to pause talking, and "stop to talk" means to stop somethi…" at bounding box center [428, 274] width 714 height 36
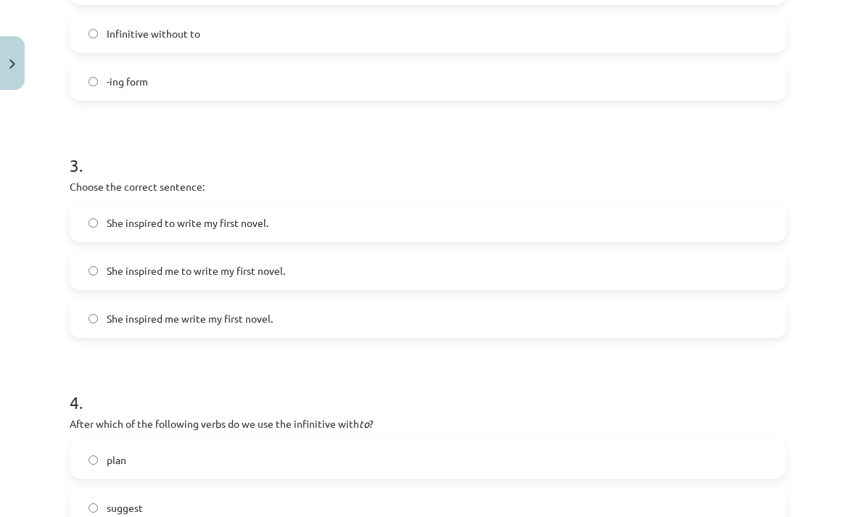
scroll to position [638, 0]
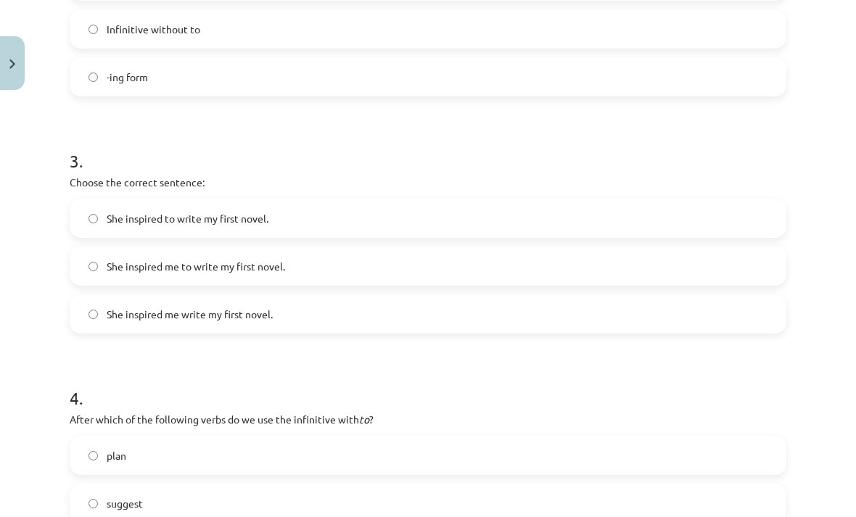
click at [96, 258] on label "She inspired me to write my first novel." at bounding box center [428, 266] width 714 height 36
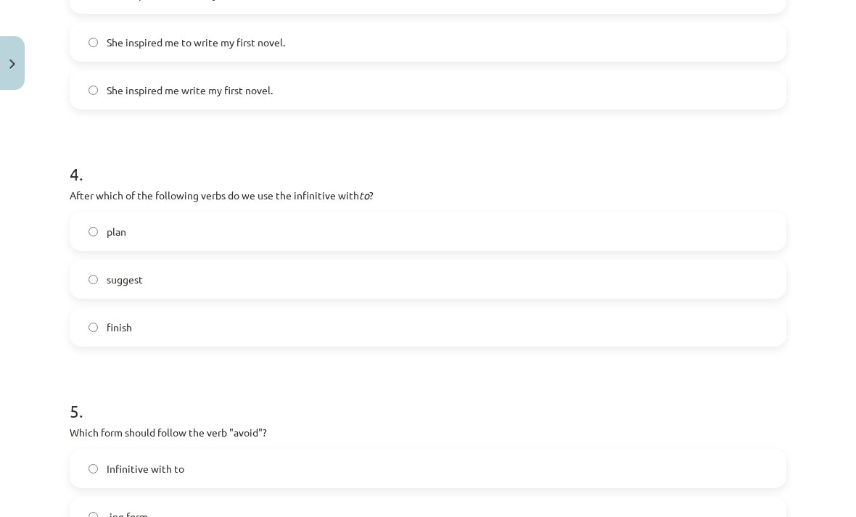
scroll to position [868, 0]
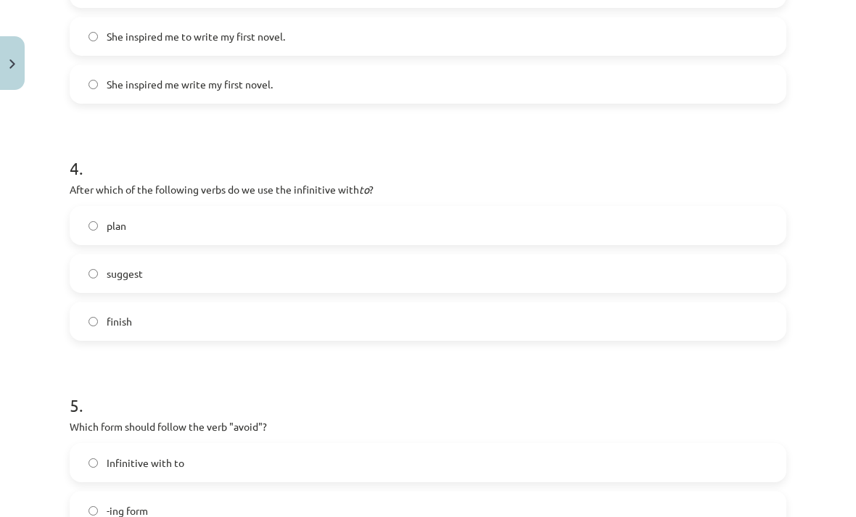
click at [101, 321] on label "finish" at bounding box center [428, 321] width 714 height 36
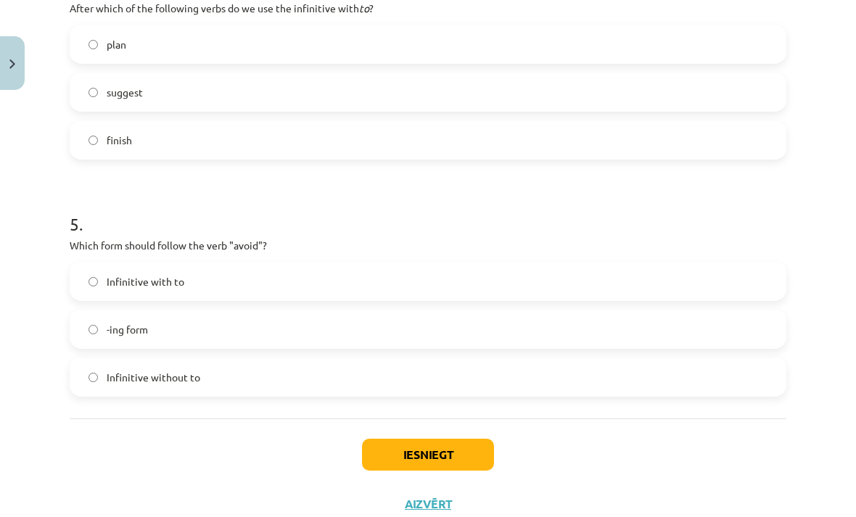
scroll to position [1049, 0]
click at [97, 325] on label "-ing form" at bounding box center [428, 330] width 714 height 36
click at [462, 449] on button "Iesniegt" at bounding box center [428, 456] width 132 height 32
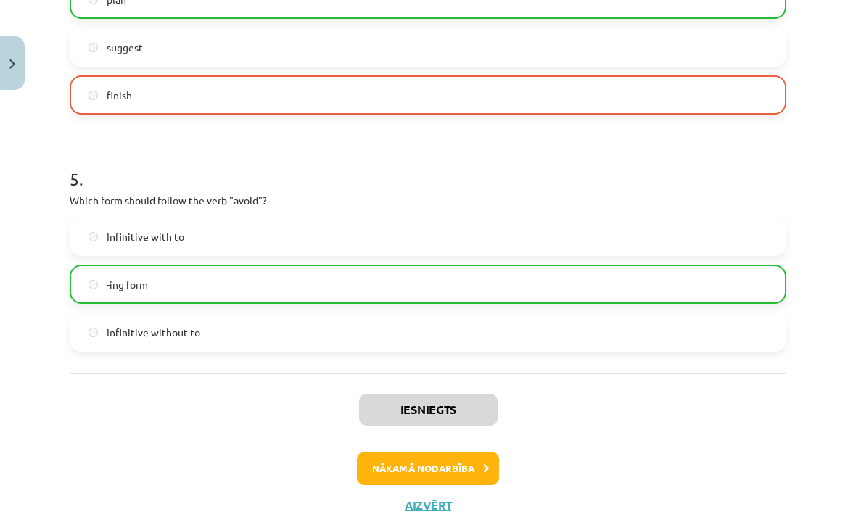
click at [464, 475] on button "Nākamā nodarbība" at bounding box center [428, 468] width 142 height 33
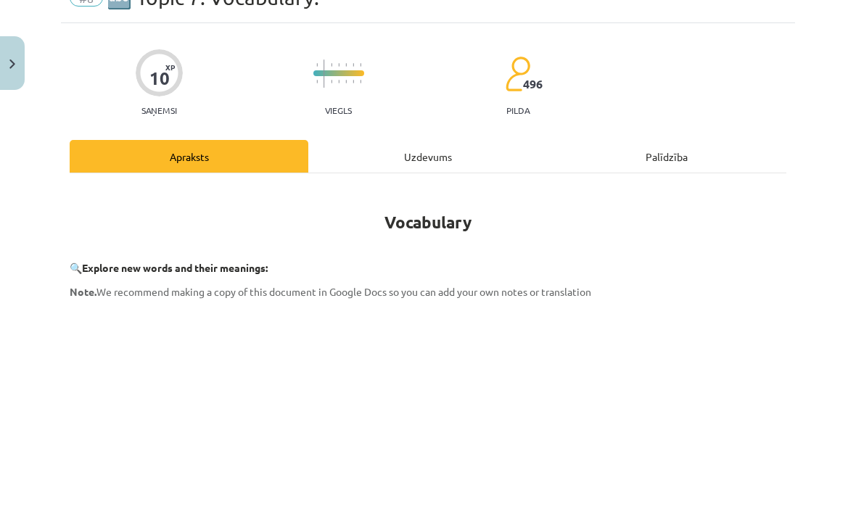
scroll to position [36, 0]
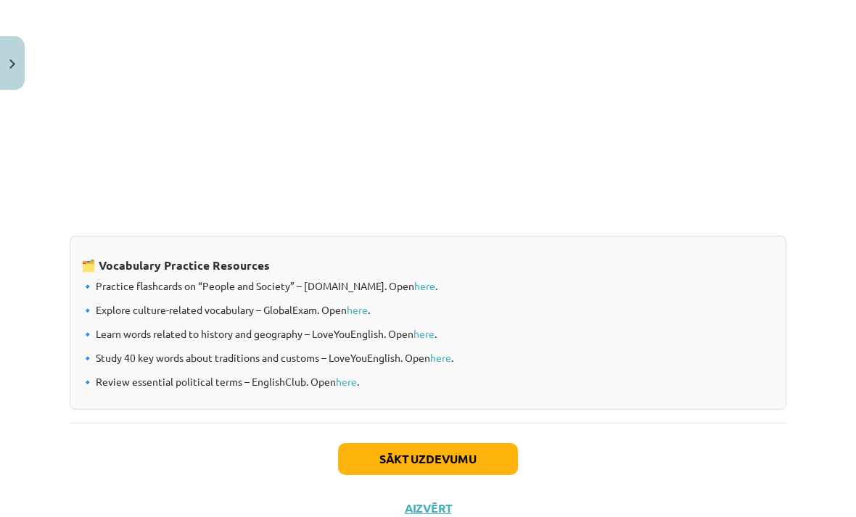
click at [456, 443] on button "Sākt uzdevumu" at bounding box center [428, 459] width 180 height 32
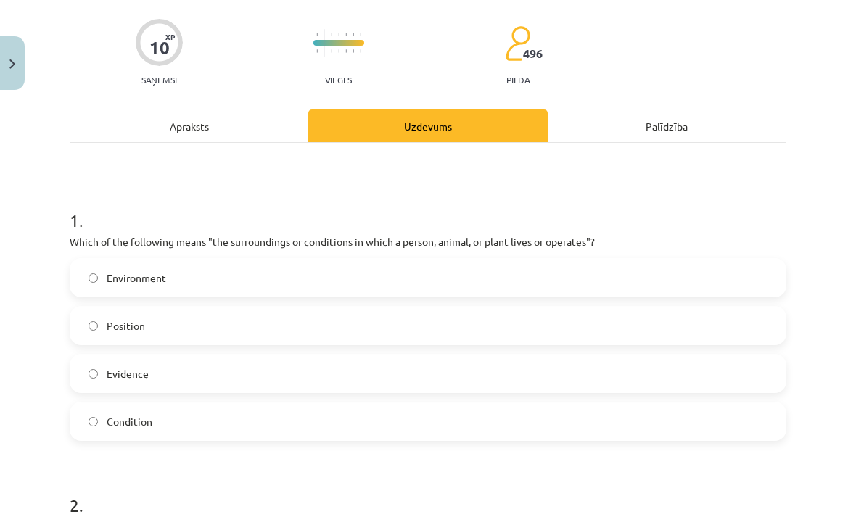
scroll to position [104, 0]
click at [650, 274] on label "Environment" at bounding box center [428, 278] width 714 height 36
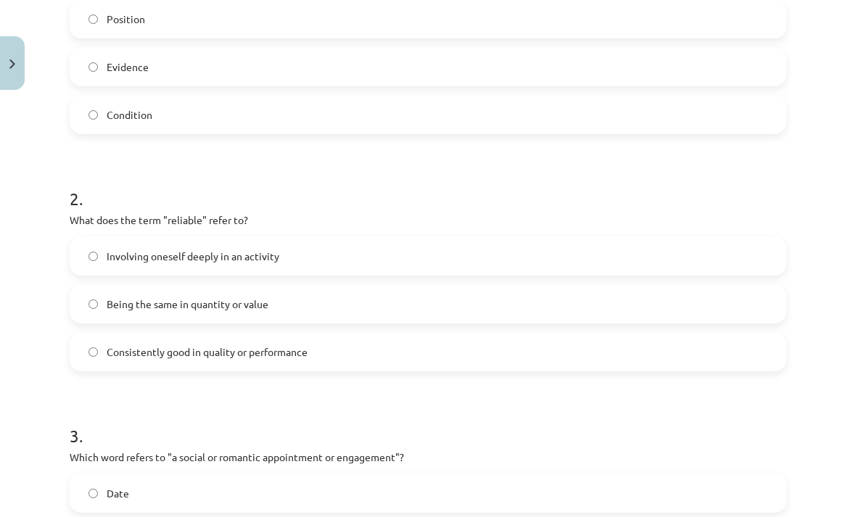
scroll to position [414, 0]
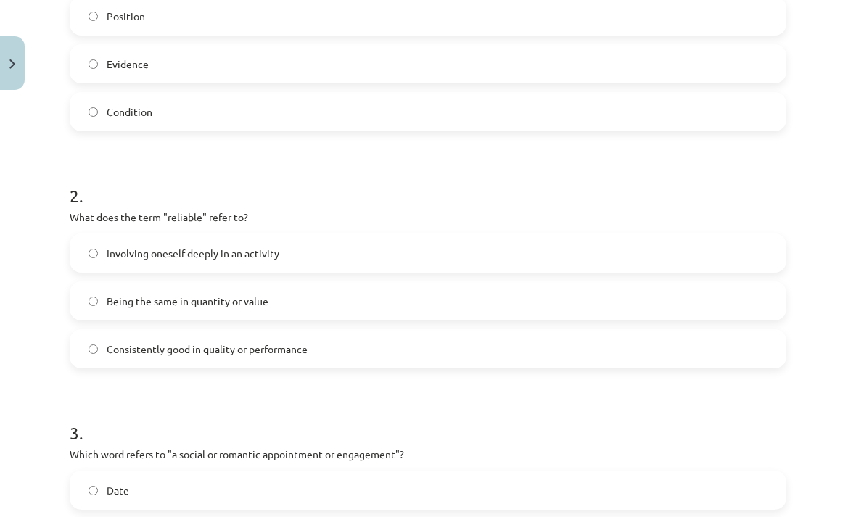
click at [427, 243] on label "Involving oneself deeply in an activity" at bounding box center [428, 253] width 714 height 36
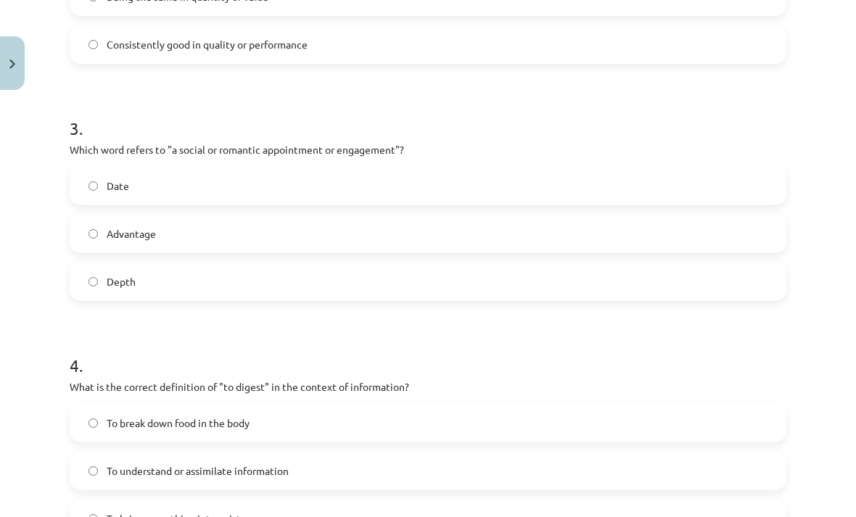
scroll to position [719, 0]
click at [491, 182] on label "Date" at bounding box center [428, 185] width 714 height 36
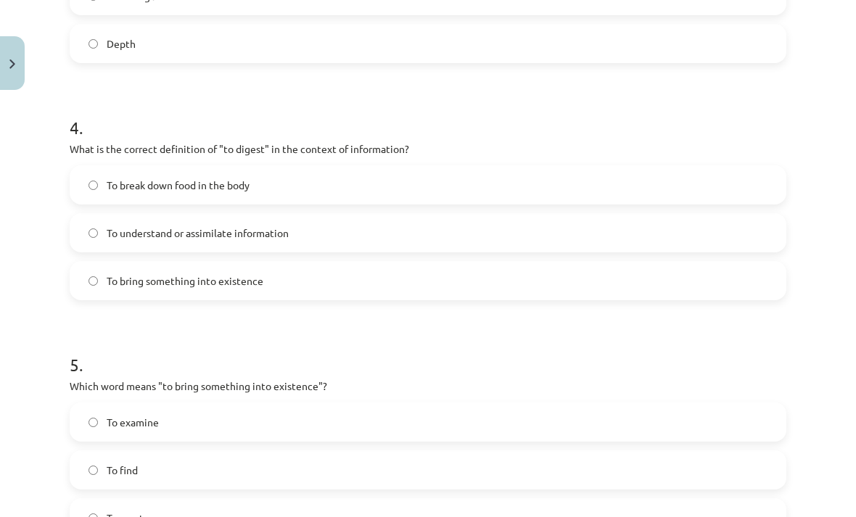
scroll to position [959, 0]
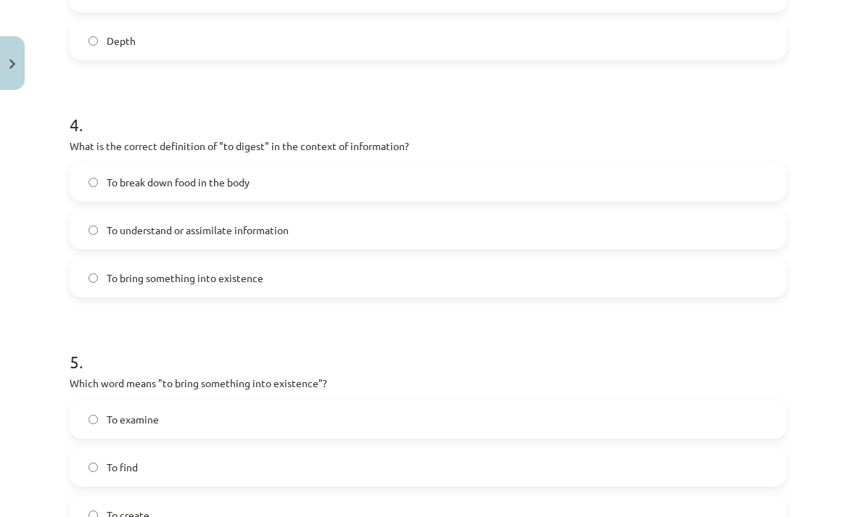
click at [366, 234] on label "To understand or assimilate information" at bounding box center [428, 230] width 714 height 36
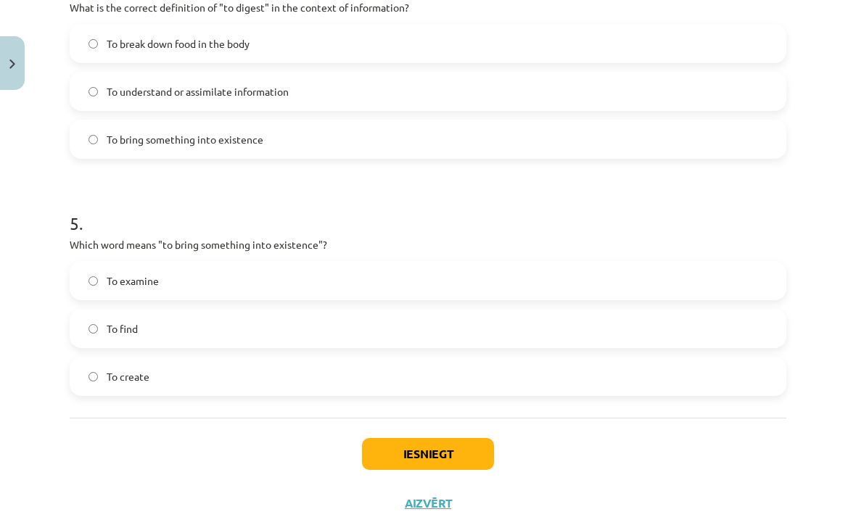
scroll to position [1097, 0]
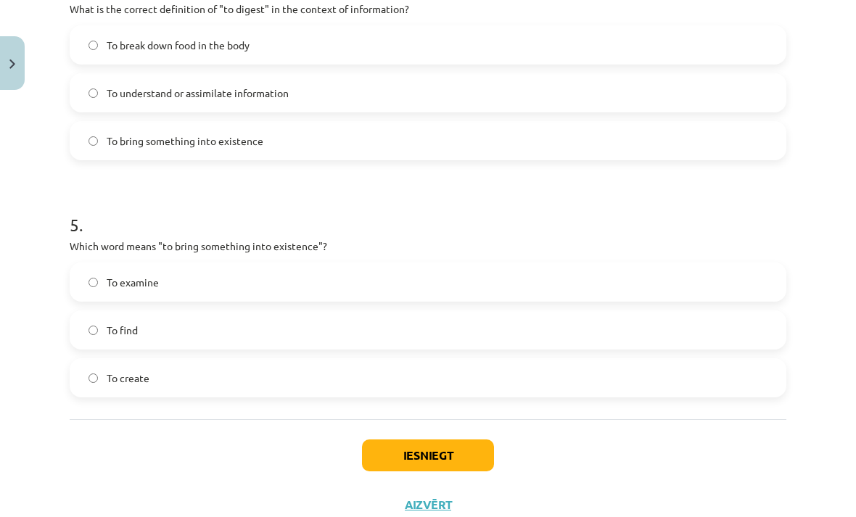
click at [103, 321] on label "To find" at bounding box center [428, 330] width 714 height 36
click at [462, 457] on button "Iesniegt" at bounding box center [428, 456] width 132 height 32
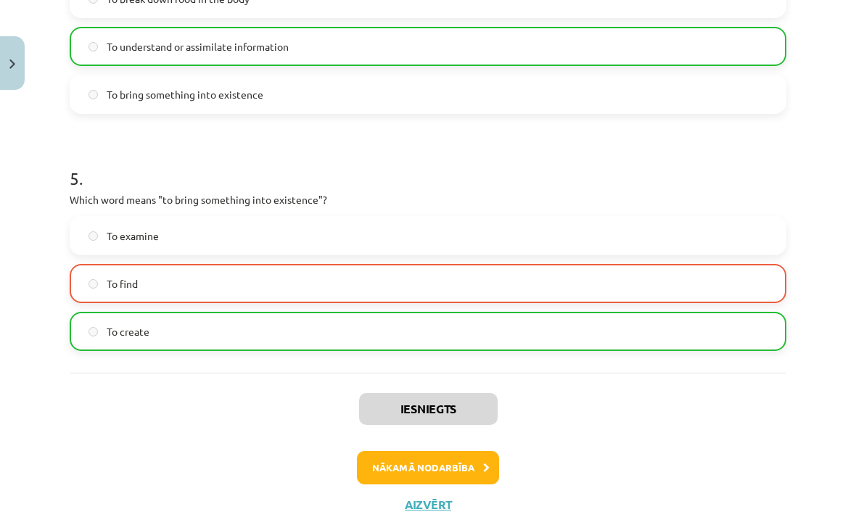
scroll to position [1142, 0]
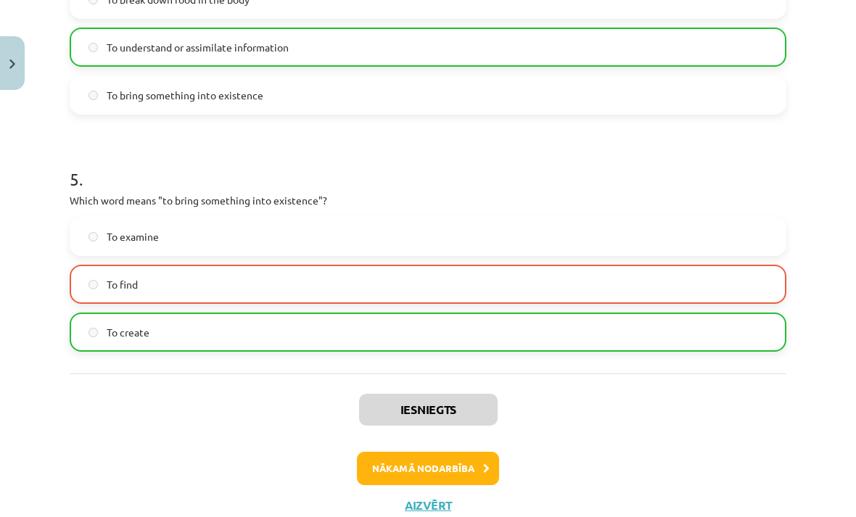
click at [447, 466] on button "Nākamā nodarbība" at bounding box center [428, 468] width 142 height 33
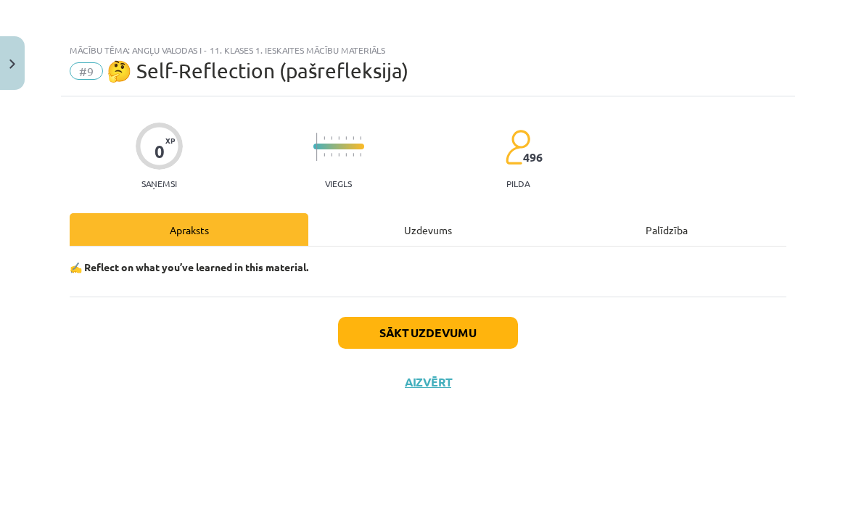
click at [17, 57] on button "Close" at bounding box center [12, 63] width 25 height 54
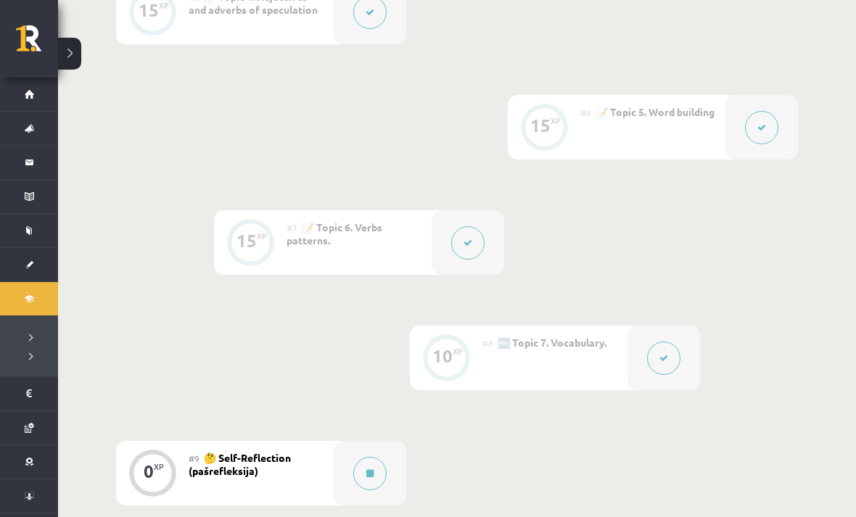
scroll to position [1085, 0]
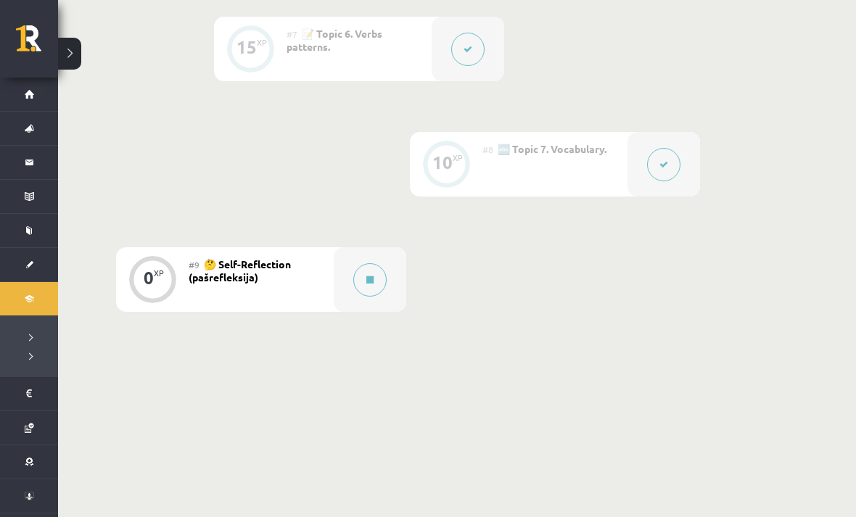
click at [366, 284] on button at bounding box center [369, 279] width 33 height 33
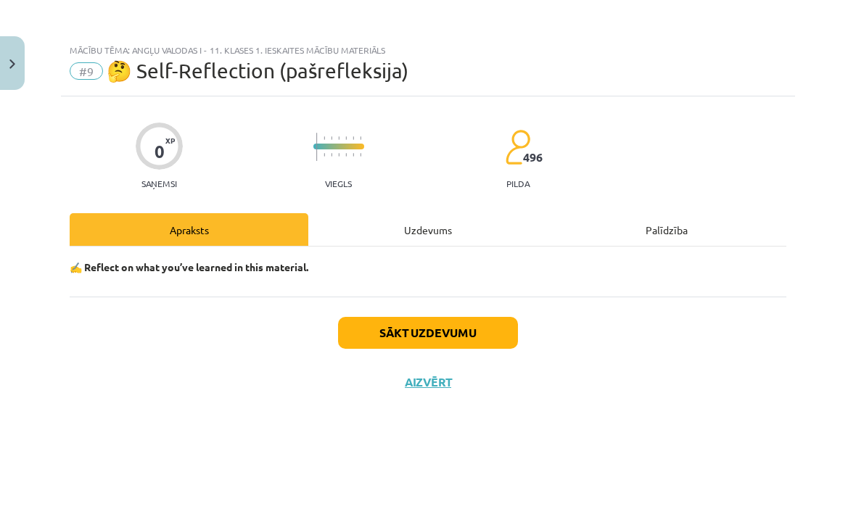
click at [478, 341] on button "Sākt uzdevumu" at bounding box center [428, 333] width 180 height 32
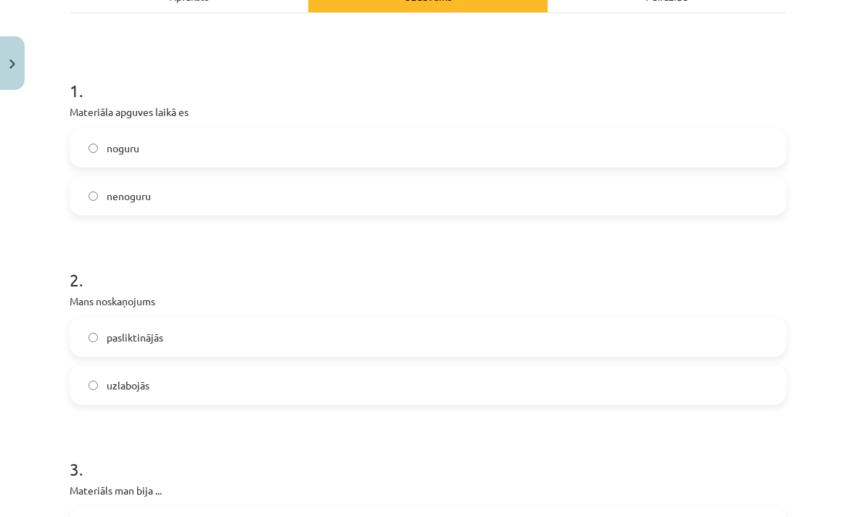
scroll to position [236, 0]
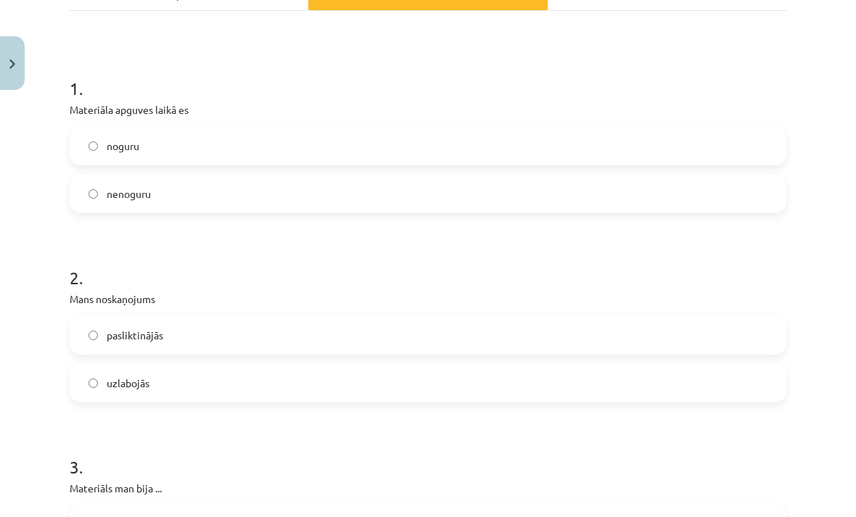
click at [105, 192] on label "nenoguru" at bounding box center [428, 194] width 714 height 36
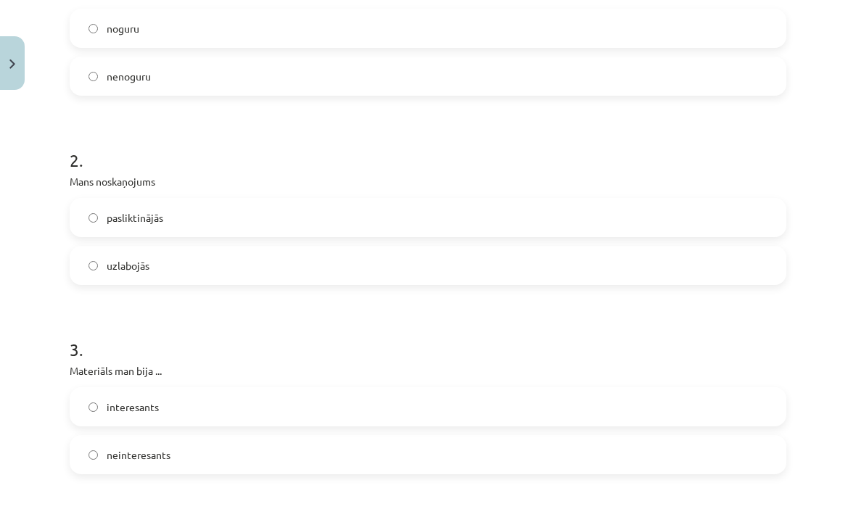
scroll to position [362, 0]
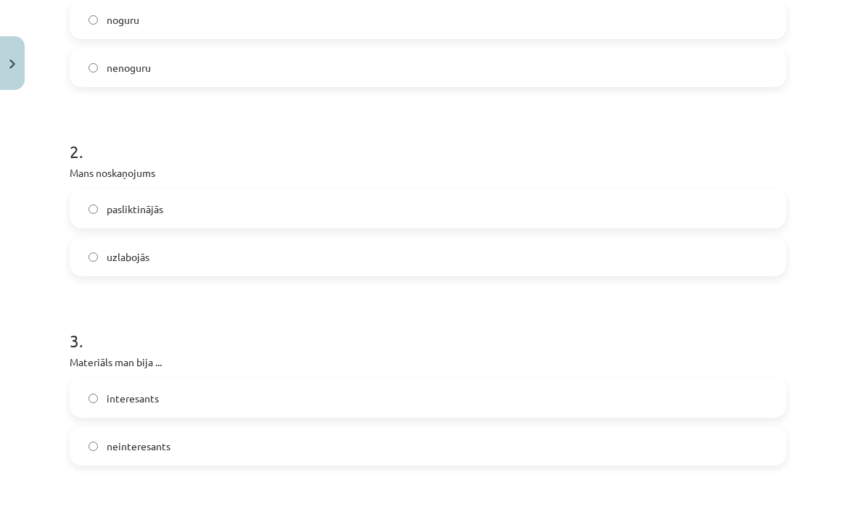
click at [87, 267] on label "uzlabojās" at bounding box center [428, 257] width 714 height 36
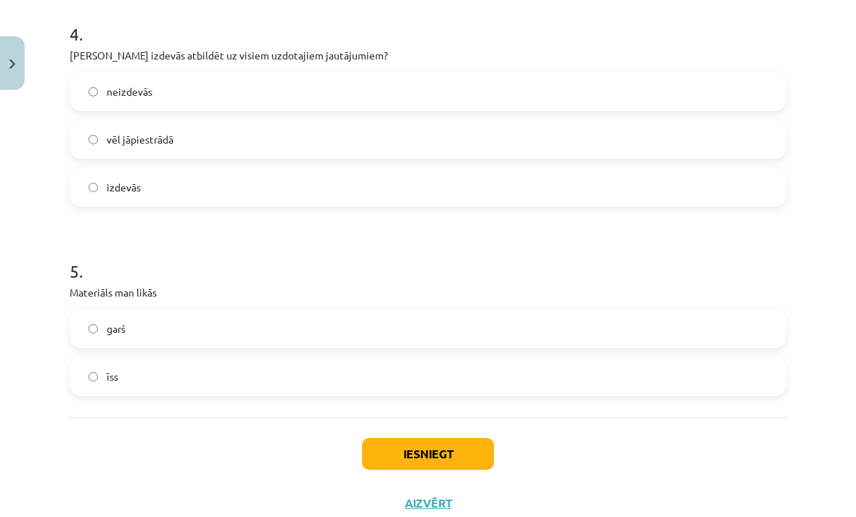
scroll to position [857, 0]
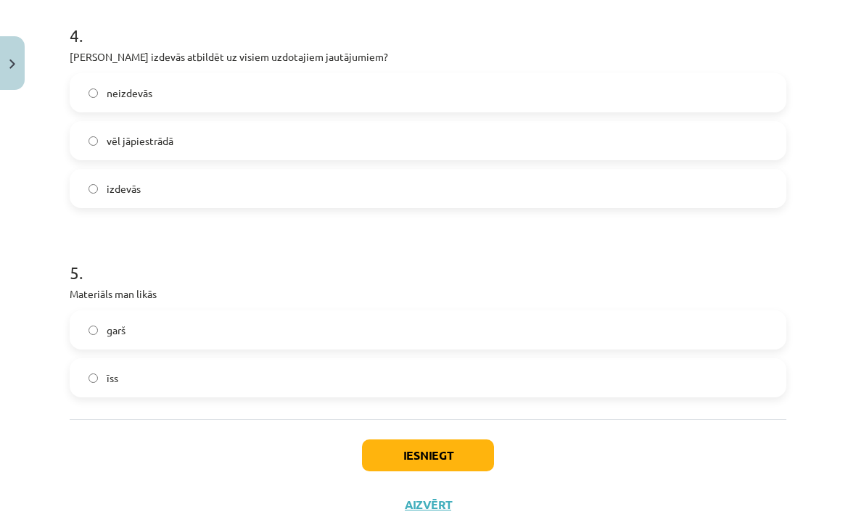
click at [110, 337] on span "garš" at bounding box center [116, 330] width 19 height 15
click at [456, 442] on button "Iesniegt" at bounding box center [428, 456] width 132 height 32
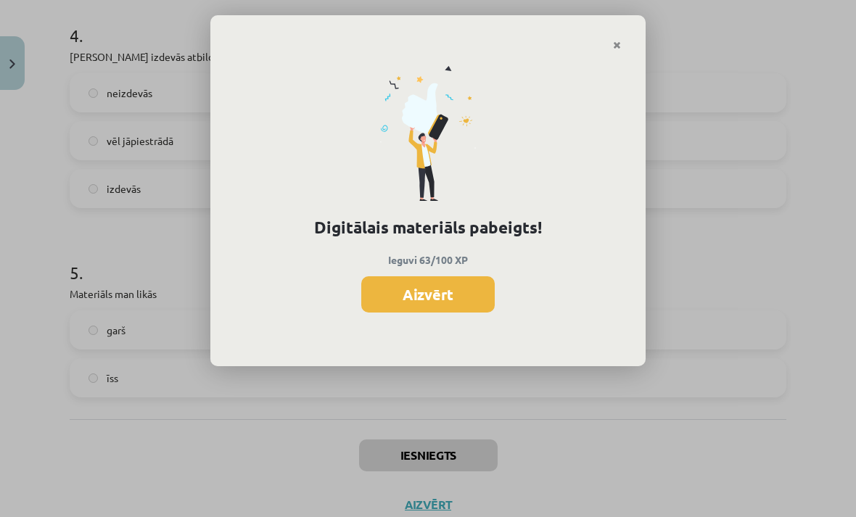
click at [470, 292] on button "Aizvērt" at bounding box center [428, 295] width 134 height 36
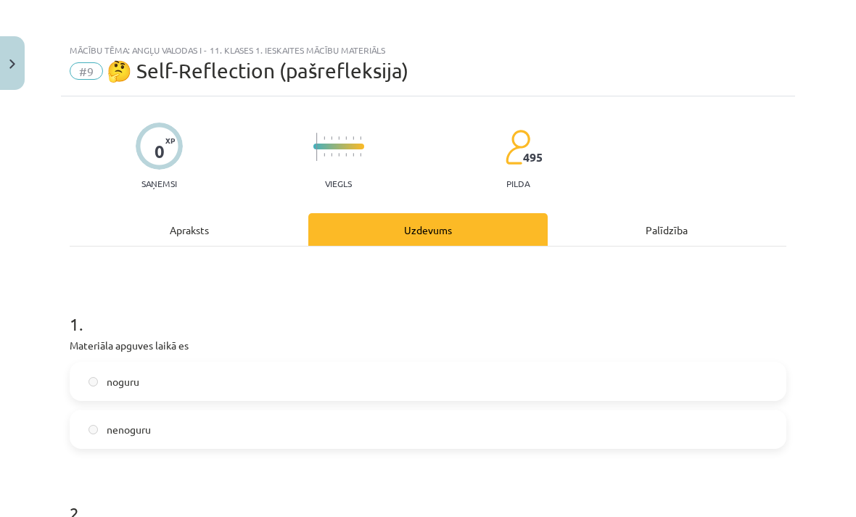
scroll to position [0, 0]
click at [22, 46] on button "Close" at bounding box center [12, 63] width 25 height 54
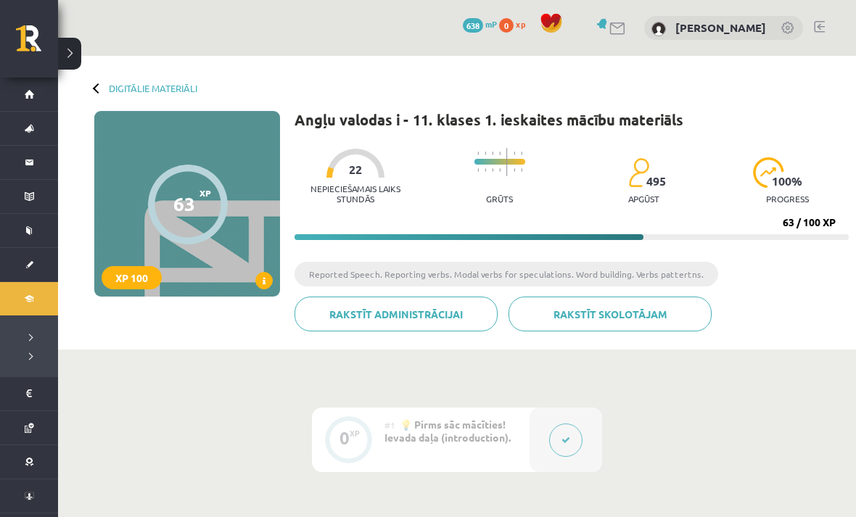
click at [78, 38] on button at bounding box center [69, 54] width 23 height 32
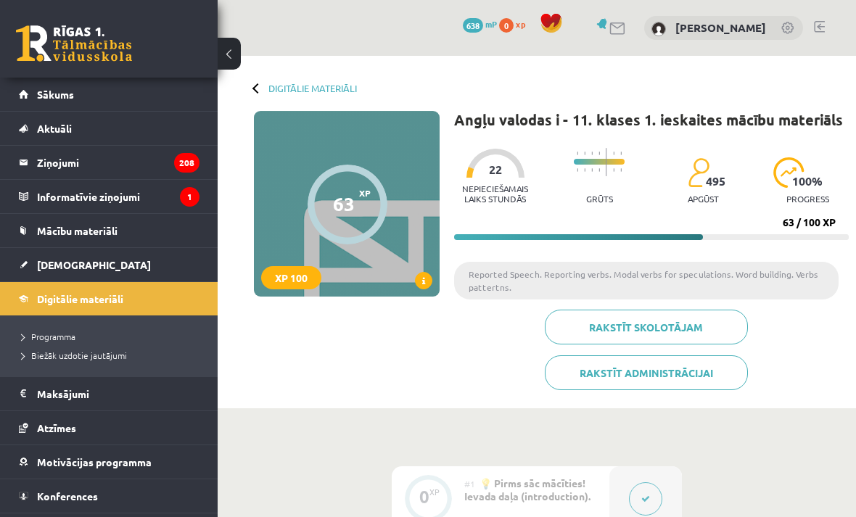
click at [40, 290] on link "Digitālie materiāli" at bounding box center [109, 298] width 181 height 33
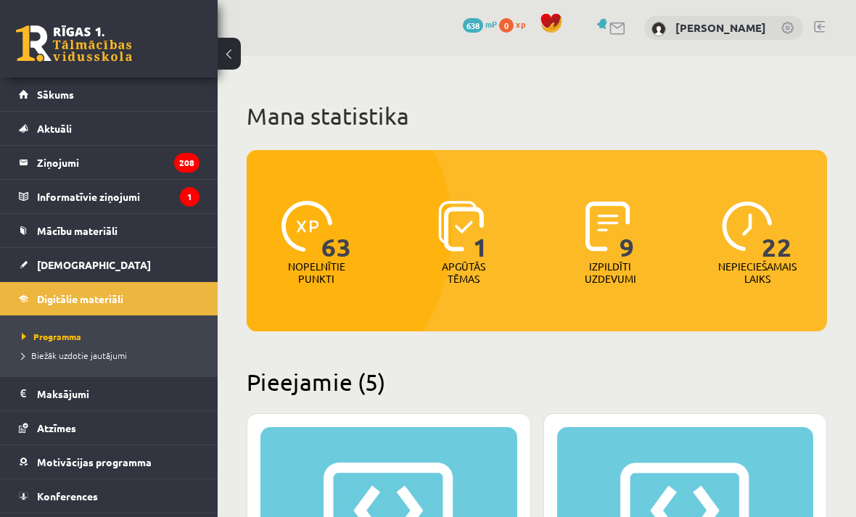
click at [55, 91] on span "Sākums" at bounding box center [55, 94] width 37 height 13
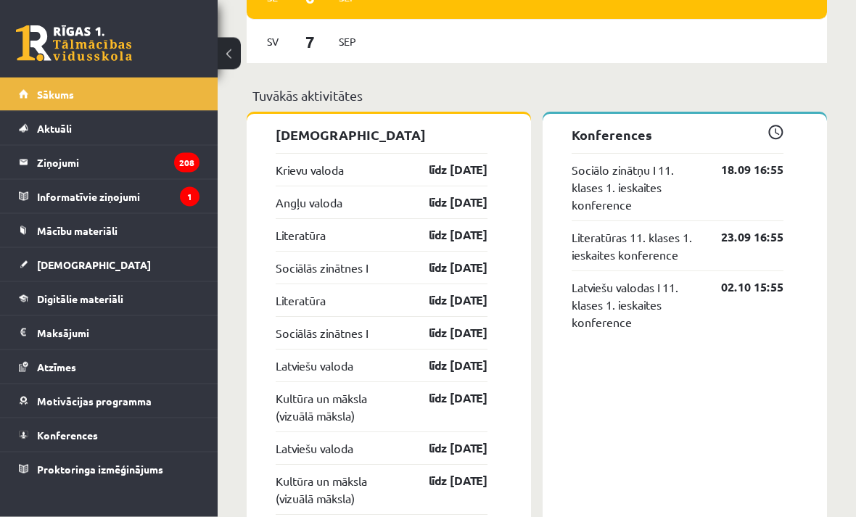
scroll to position [1187, 0]
